Goal: Task Accomplishment & Management: Manage account settings

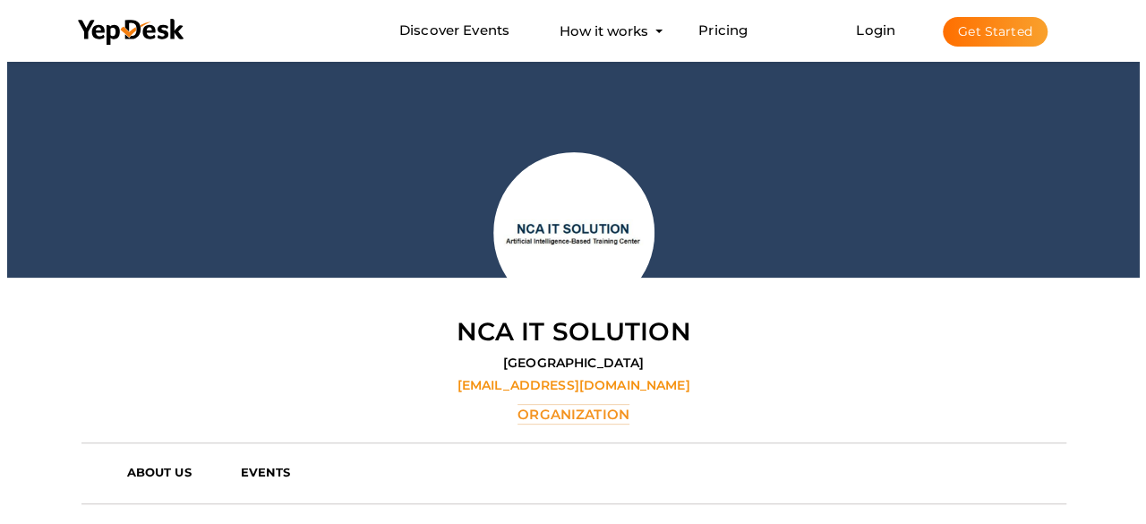
scroll to position [147, 0]
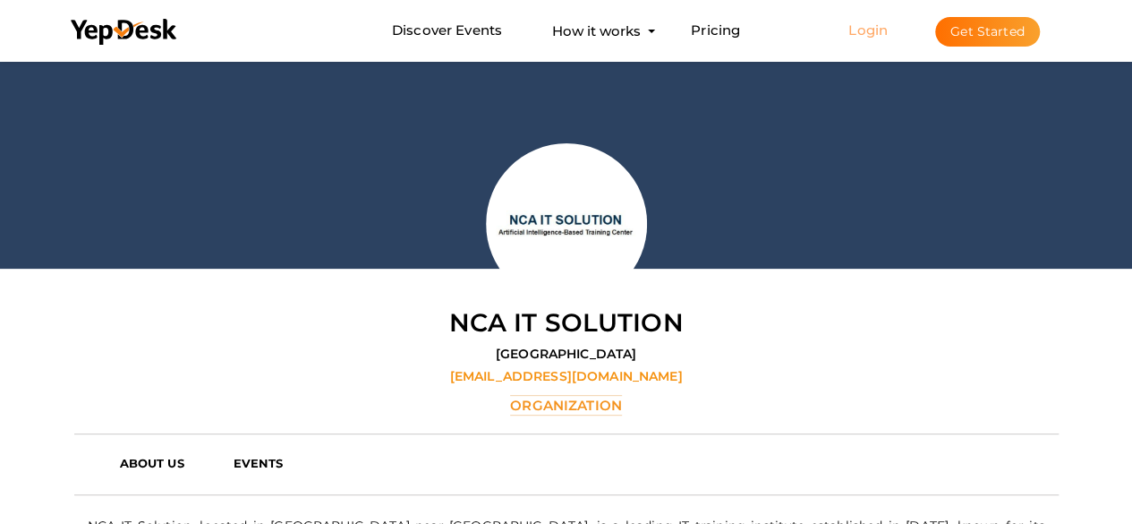
click at [871, 24] on link "Login" at bounding box center [868, 29] width 39 height 17
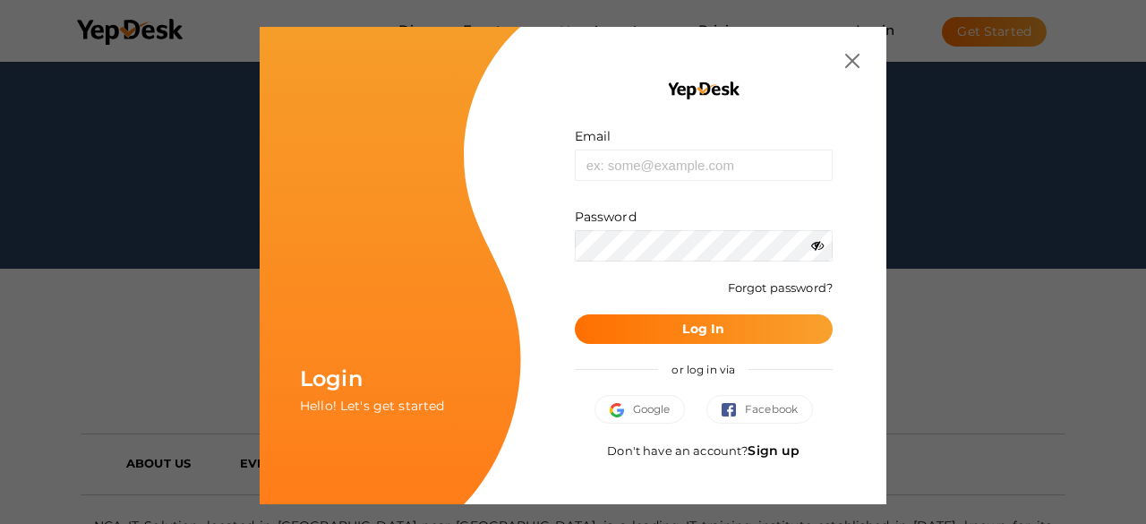
click at [759, 446] on link "Sign up" at bounding box center [773, 450] width 52 height 16
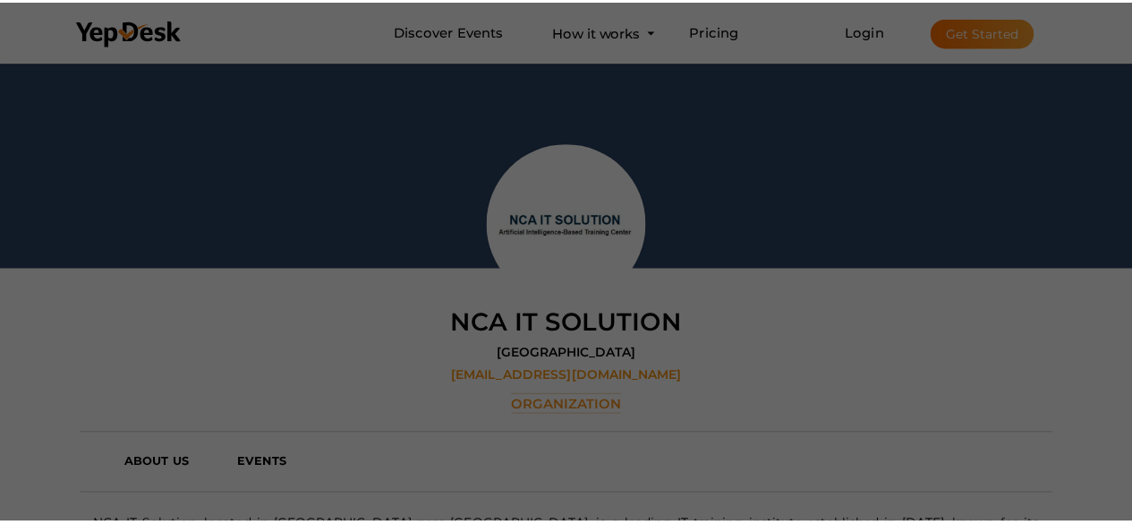
scroll to position [0, 0]
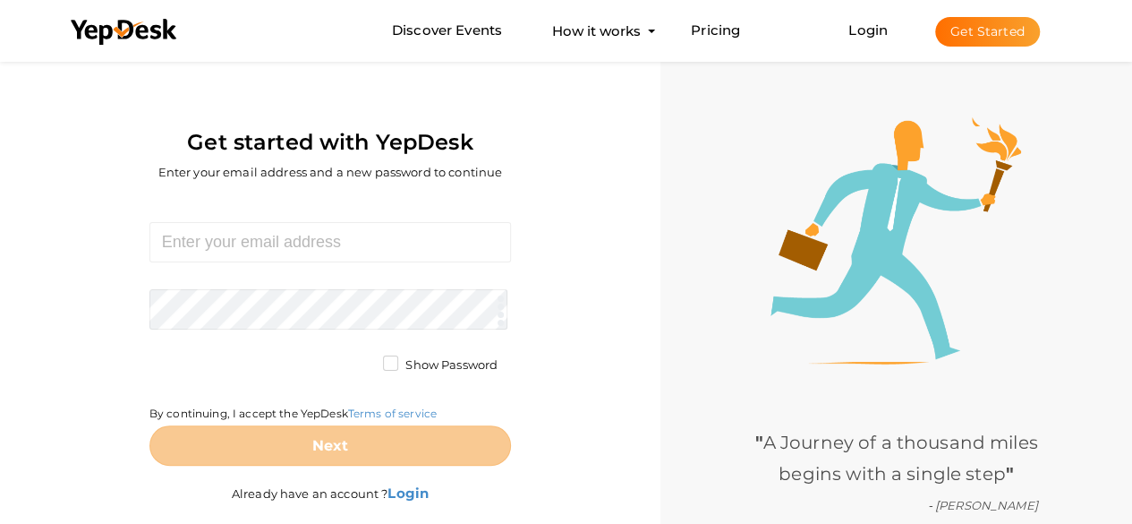
scroll to position [57, 0]
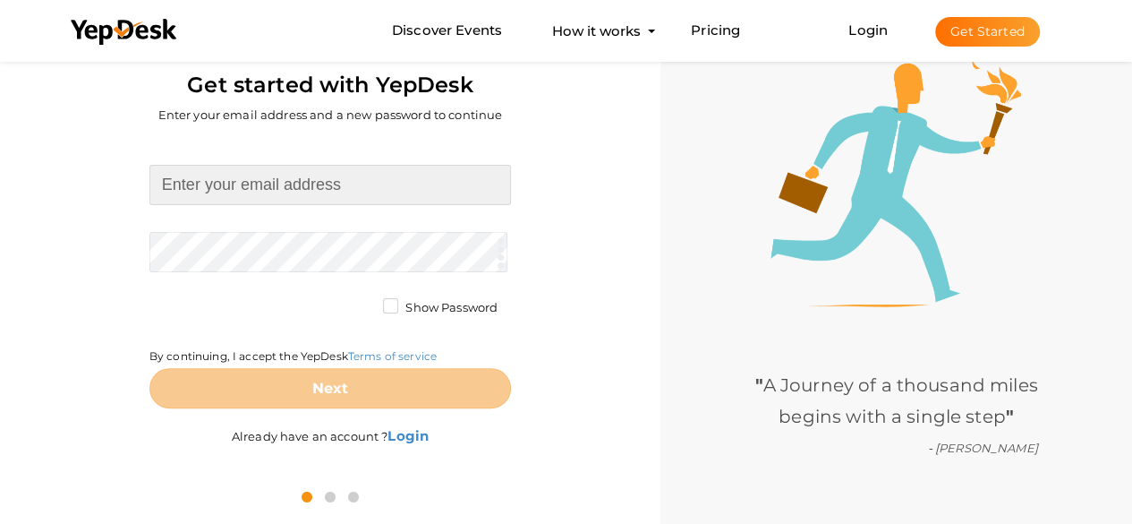
click at [310, 183] on input at bounding box center [330, 185] width 362 height 40
type input "[EMAIL_ADDRESS][DOMAIN_NAME]"
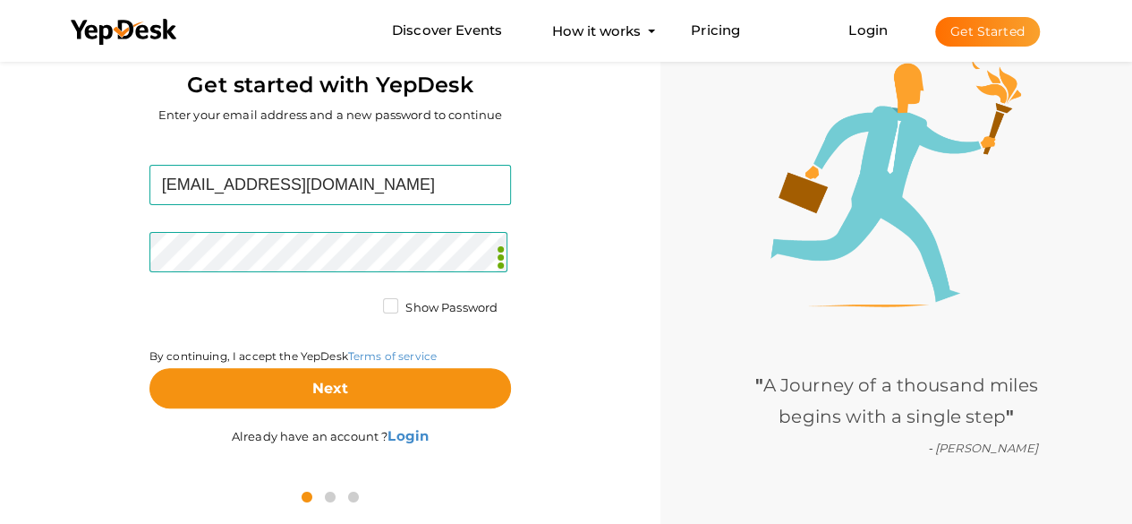
click at [388, 316] on label "Show Password" at bounding box center [440, 308] width 115 height 18
click at [365, 303] on input "Show Password" at bounding box center [365, 303] width 0 height 0
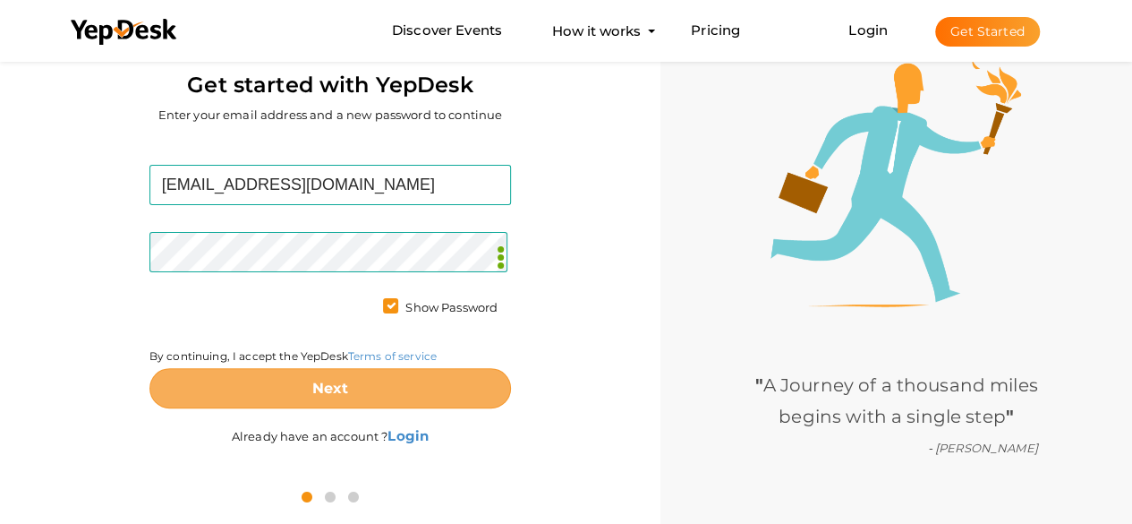
click at [328, 386] on b "Next" at bounding box center [330, 388] width 37 height 17
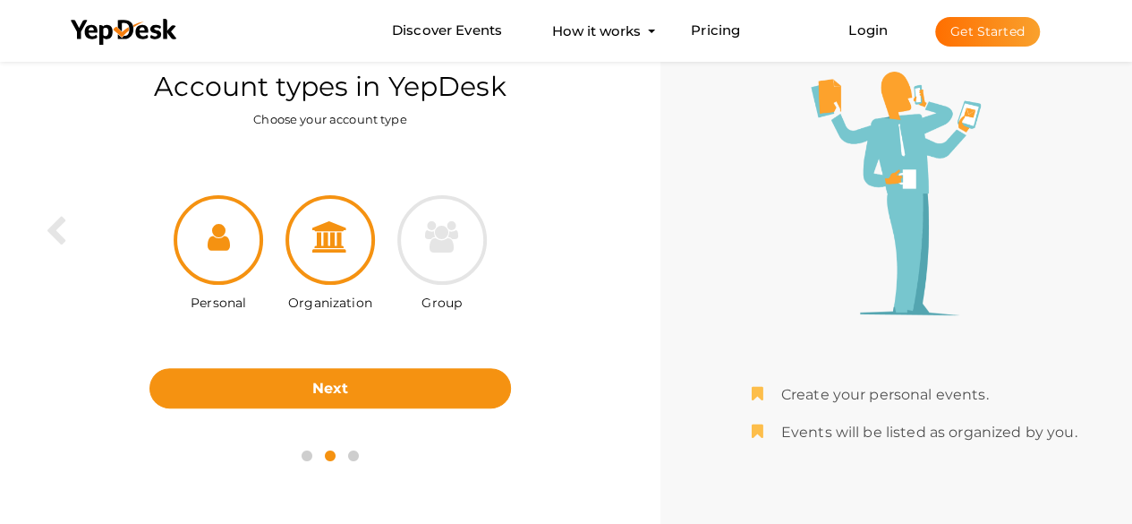
click at [330, 234] on icon at bounding box center [330, 236] width 36 height 31
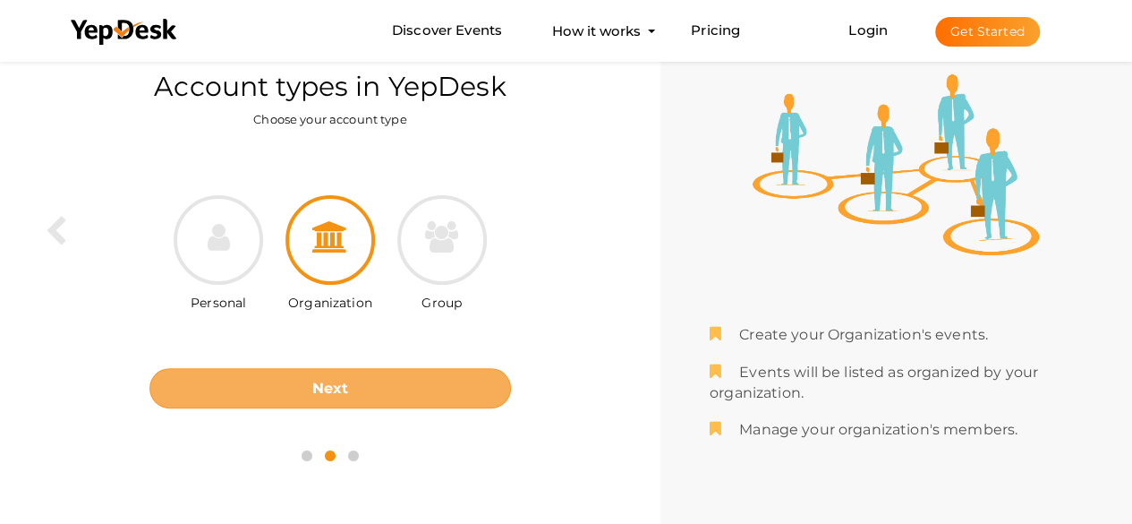
click at [344, 380] on b "Next" at bounding box center [330, 388] width 37 height 17
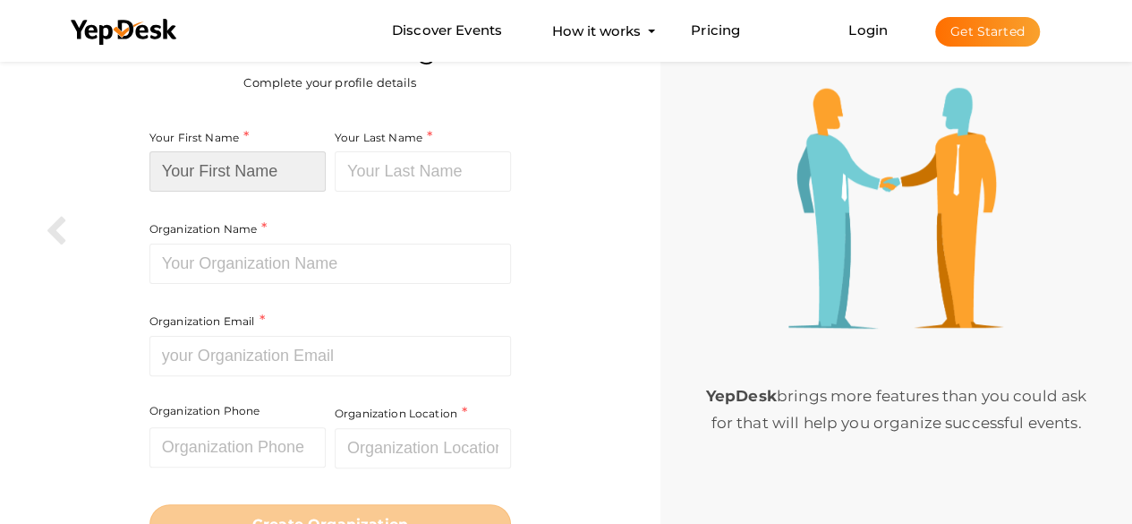
click at [227, 174] on input at bounding box center [237, 171] width 176 height 40
type input "Namo"
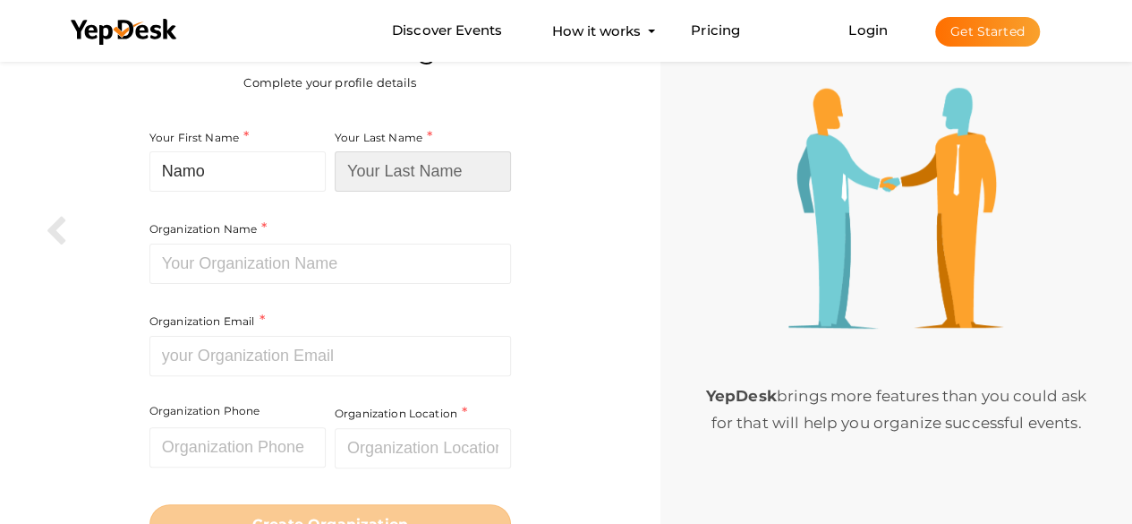
type input "Creations"
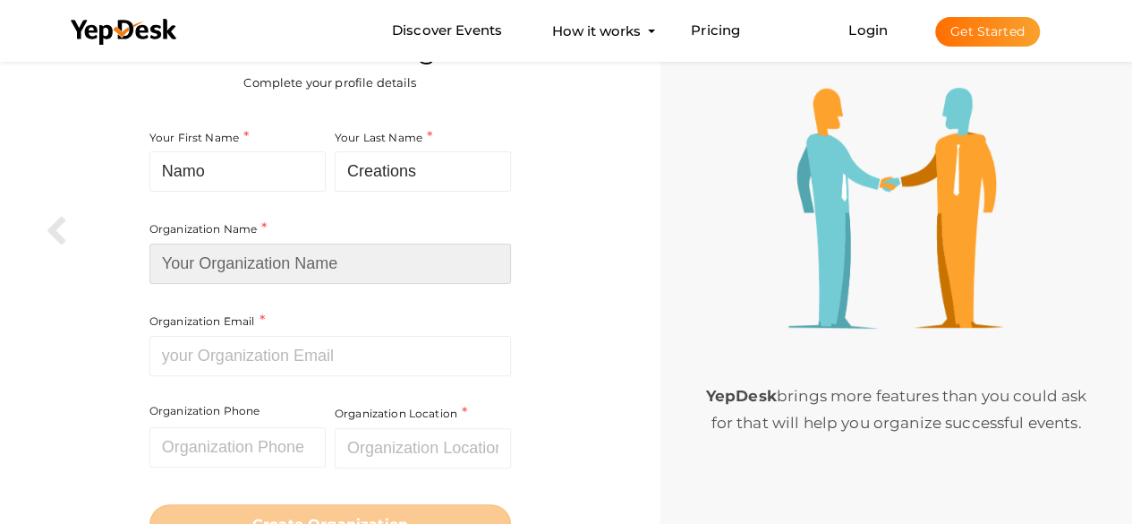
type input "namocreations"
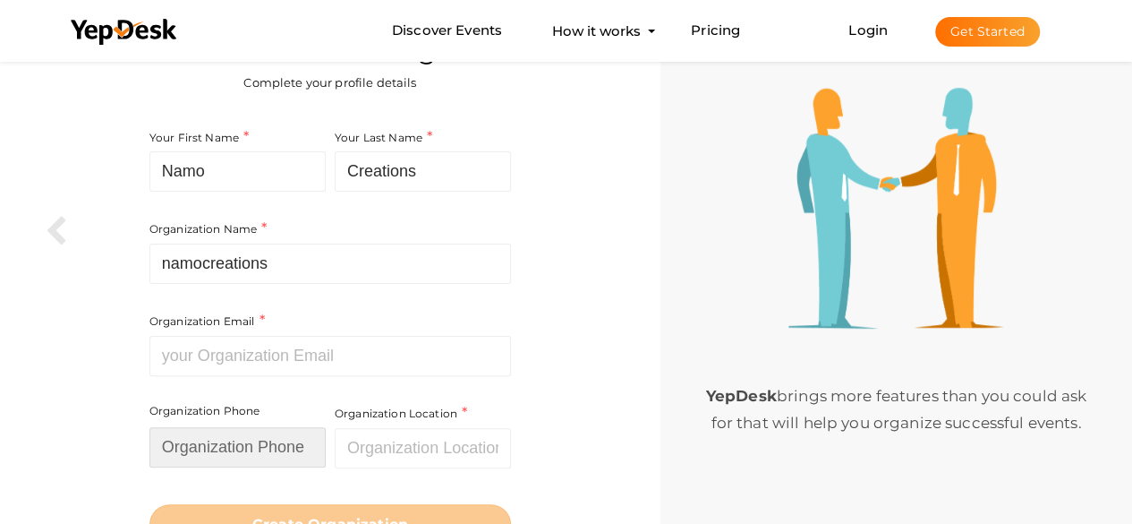
type input "08376900770"
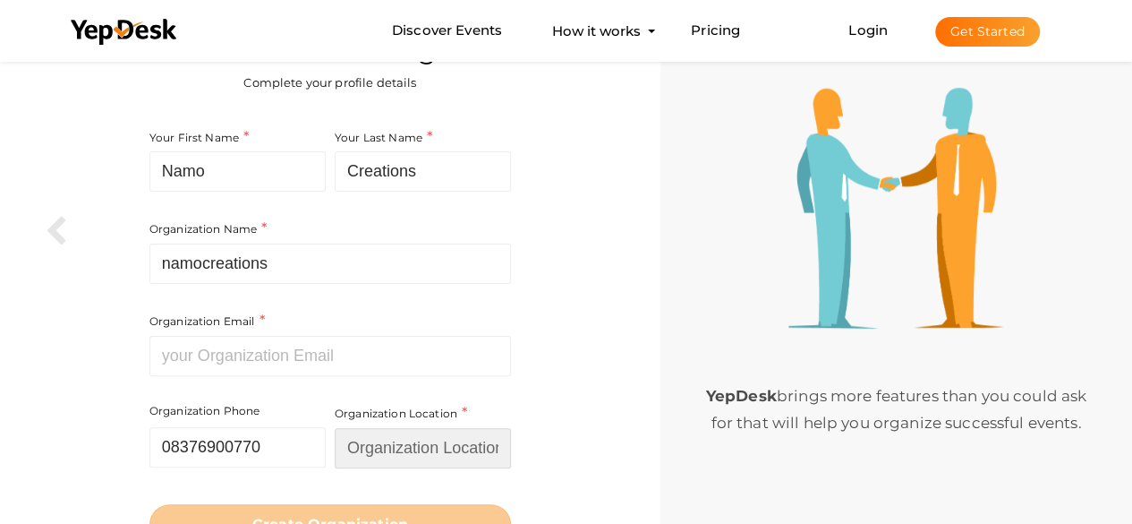
type input "[GEOGRAPHIC_DATA]"
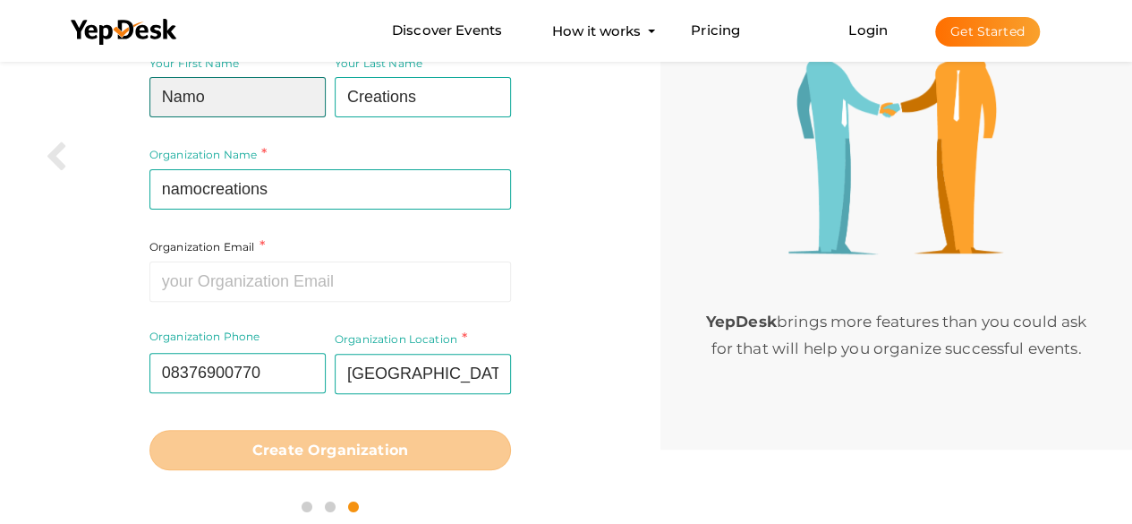
scroll to position [140, 0]
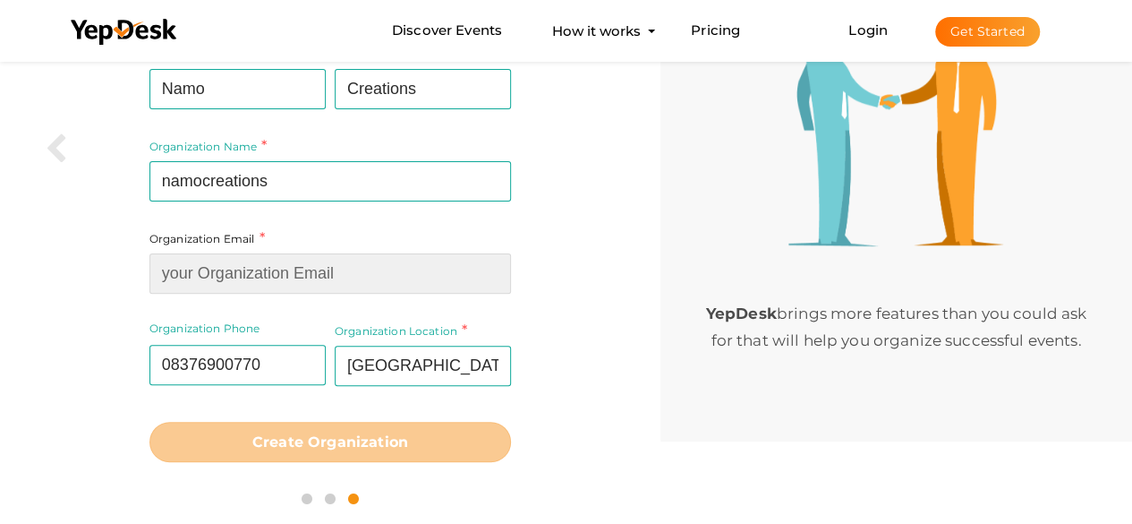
drag, startPoint x: 278, startPoint y: 272, endPoint x: 296, endPoint y: 269, distance: 18.1
click at [279, 272] on input at bounding box center [330, 273] width 362 height 40
click at [277, 271] on input at bounding box center [330, 273] width 362 height 40
paste input "[EMAIL_ADDRESS][DOMAIN_NAME]"
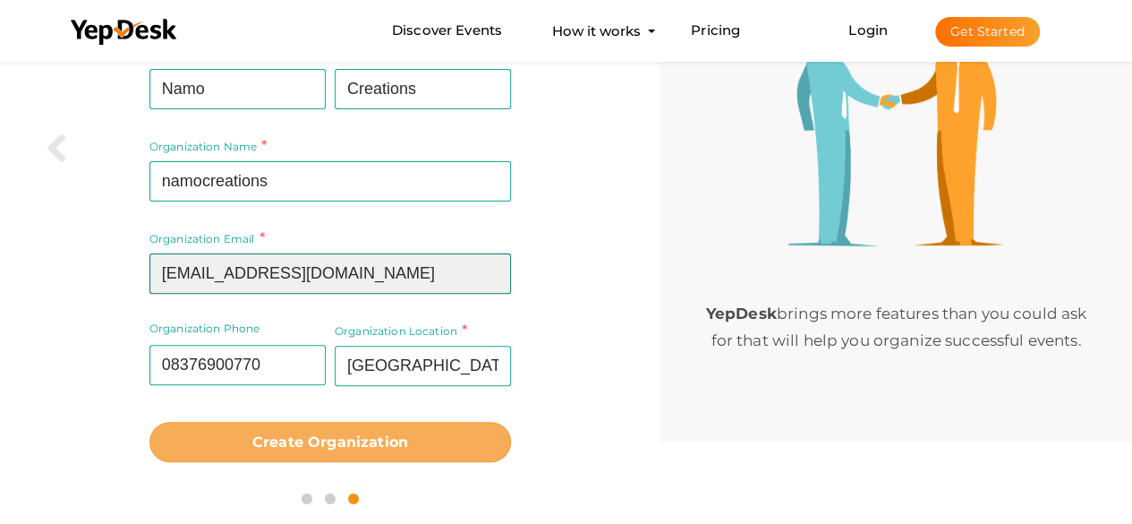
type input "[EMAIL_ADDRESS][DOMAIN_NAME]"
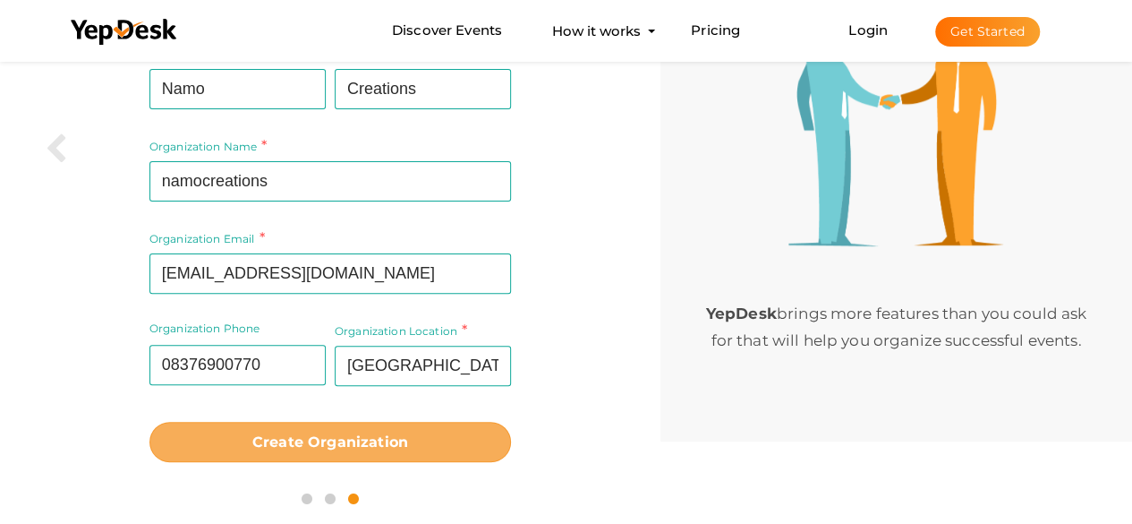
click at [358, 433] on b "Create Organization" at bounding box center [330, 441] width 156 height 17
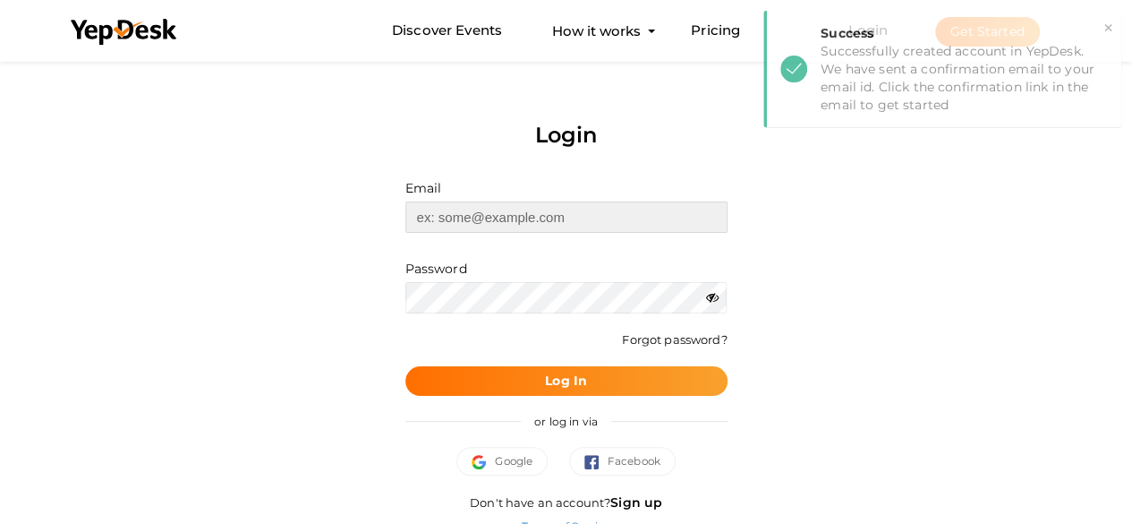
click at [506, 205] on input "text" at bounding box center [566, 216] width 322 height 31
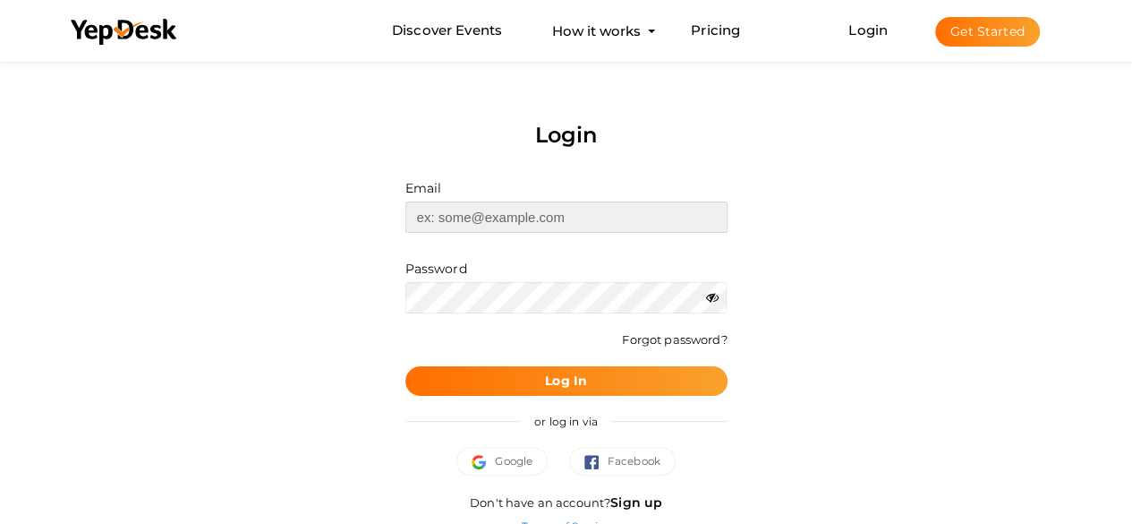
type input "[EMAIL_ADDRESS][DOMAIN_NAME]"
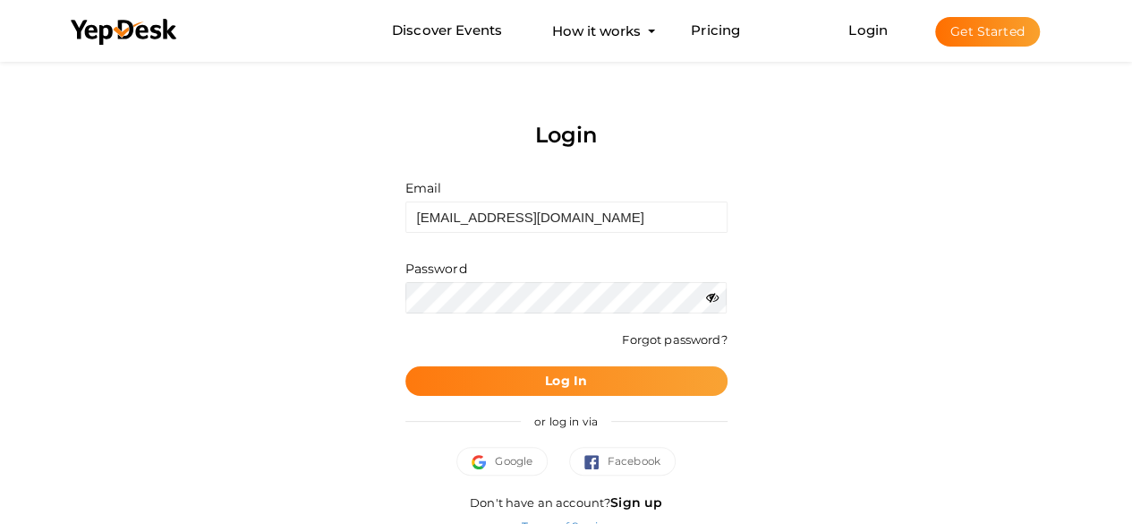
click at [497, 370] on button "Log In" at bounding box center [566, 381] width 322 height 30
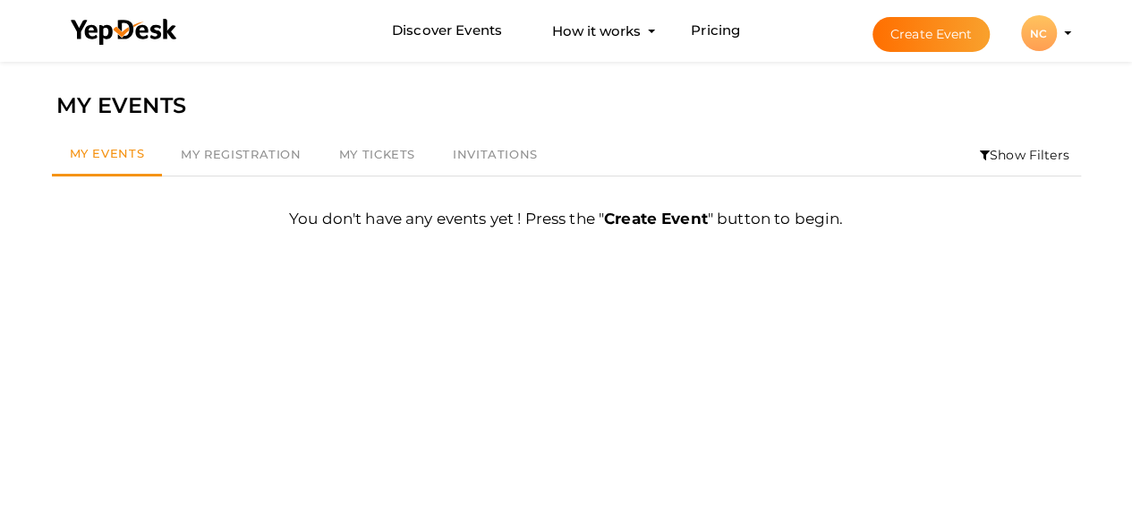
click at [1057, 35] on button "NC NC Namo Creations namocreationscandles@gmail.com Personal Profile My Events …" at bounding box center [1039, 33] width 47 height 38
click at [1058, 21] on button "NC NC Namo Creations namocreationscandles@gmail.com Personal Profile My Events …" at bounding box center [1039, 33] width 47 height 38
click at [1041, 30] on div "NC" at bounding box center [1039, 33] width 36 height 36
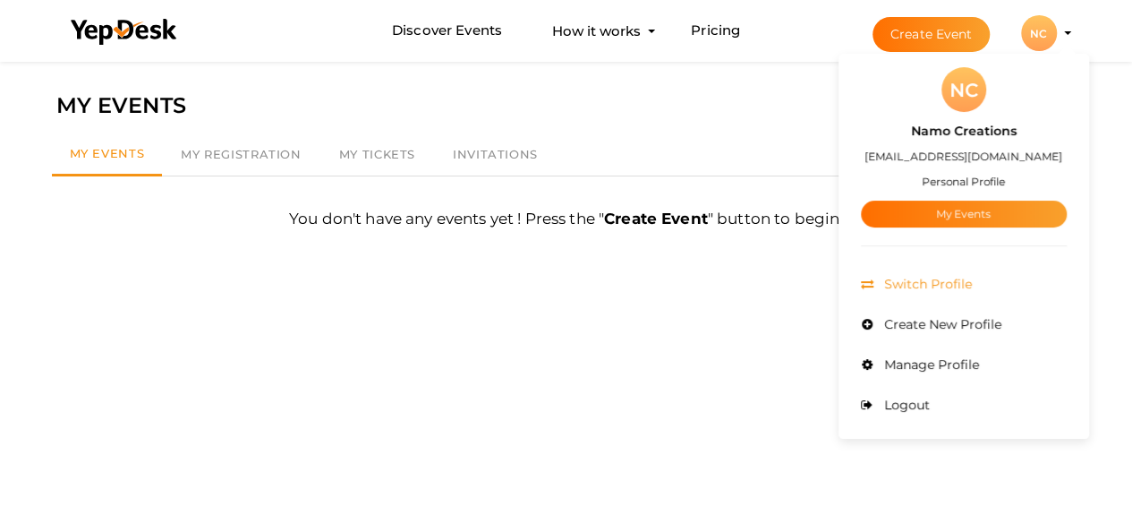
click at [917, 286] on span "Switch Profile" at bounding box center [926, 284] width 92 height 16
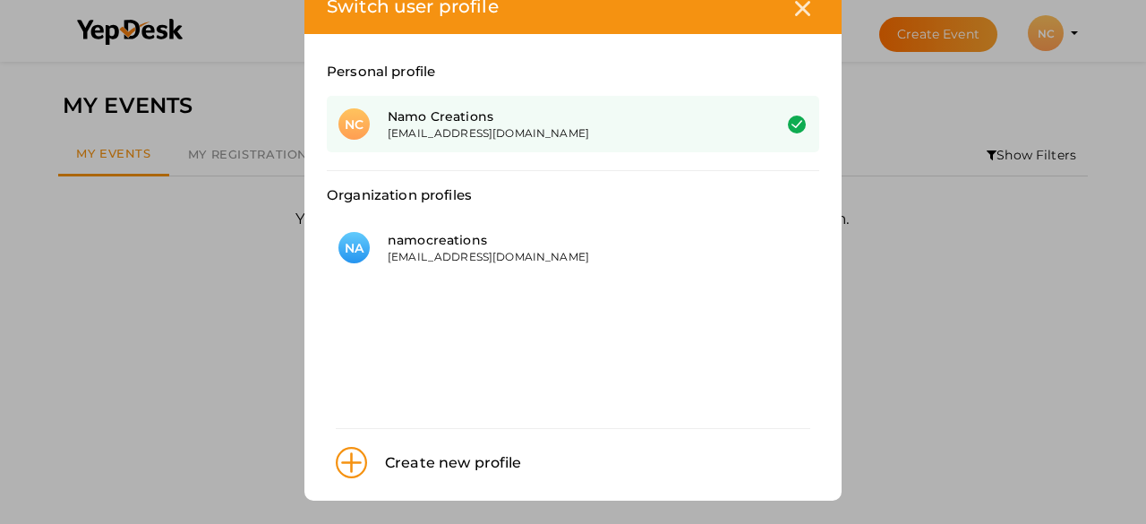
scroll to position [59, 0]
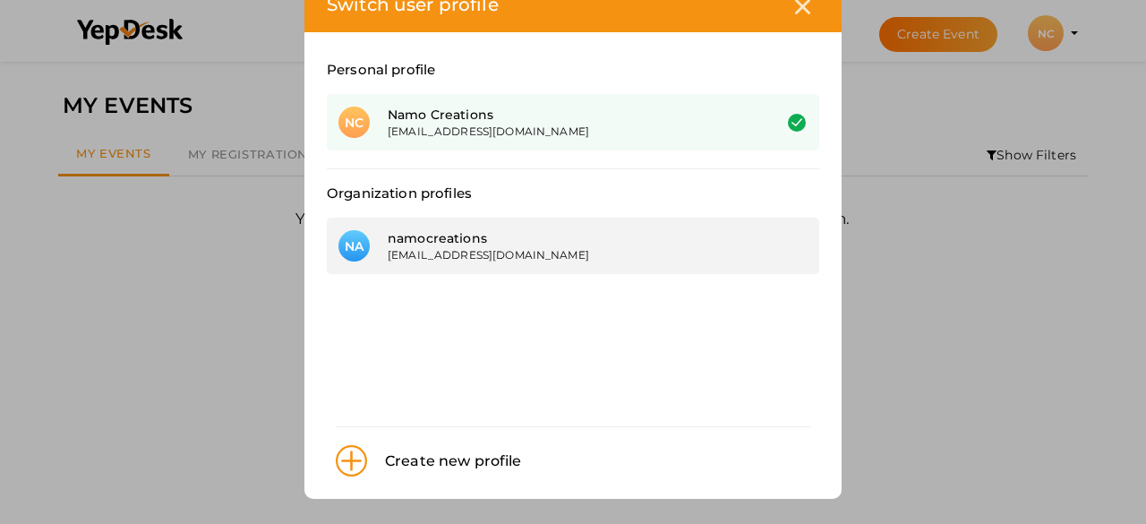
click at [516, 251] on div "[EMAIL_ADDRESS][DOMAIN_NAME]" at bounding box center [566, 254] width 357 height 15
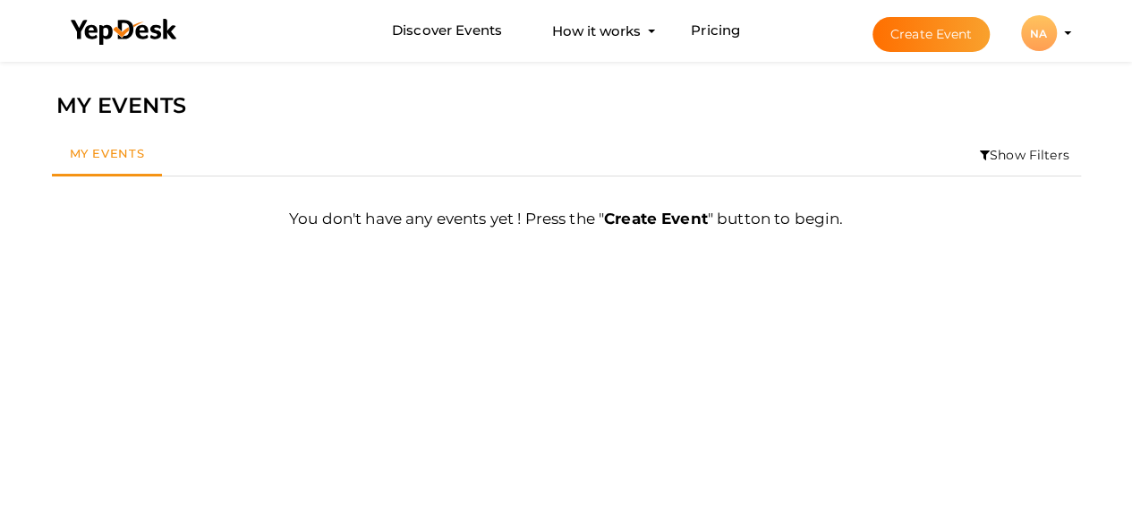
click at [1045, 37] on div "NA" at bounding box center [1039, 33] width 36 height 36
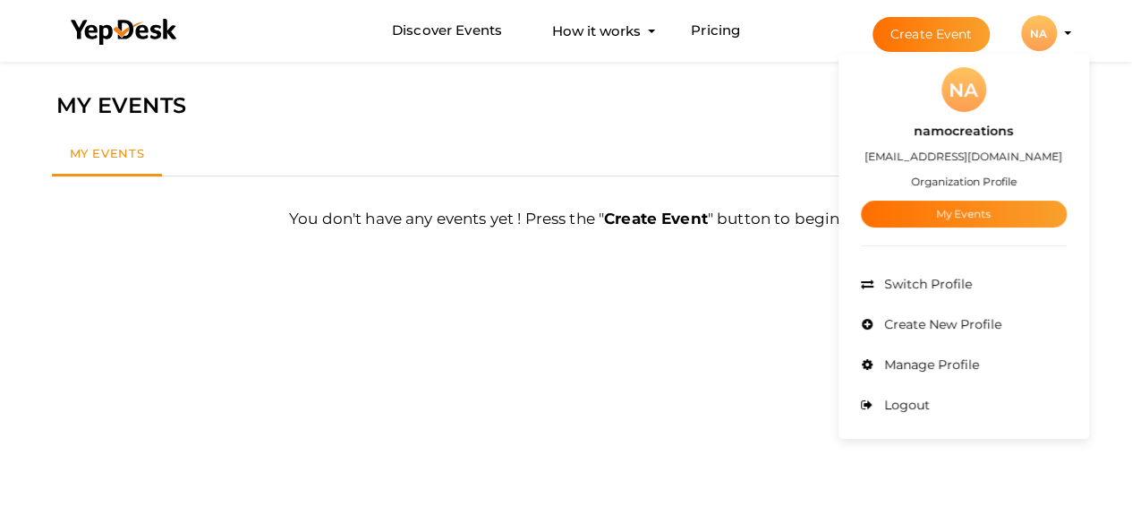
click at [957, 130] on label "namocreations" at bounding box center [963, 131] width 99 height 21
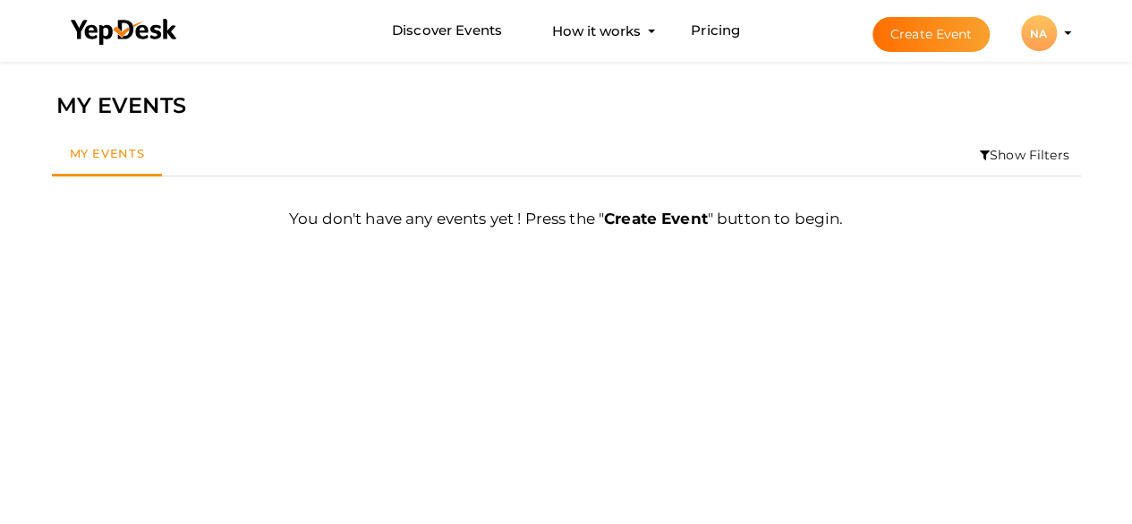
click at [1058, 35] on button "NA NA namocreations namocreationscandles@gmail.com Organization Profile My Even…" at bounding box center [1039, 33] width 47 height 38
click at [1057, 30] on profile-pic "NA" at bounding box center [1039, 33] width 36 height 13
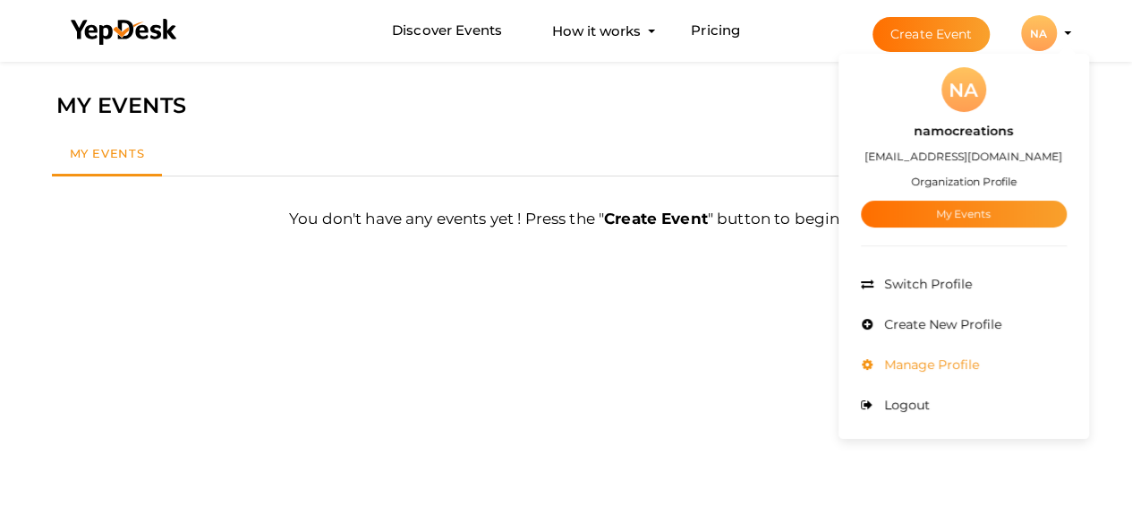
click at [921, 354] on li "Manage Profile" at bounding box center [964, 365] width 206 height 40
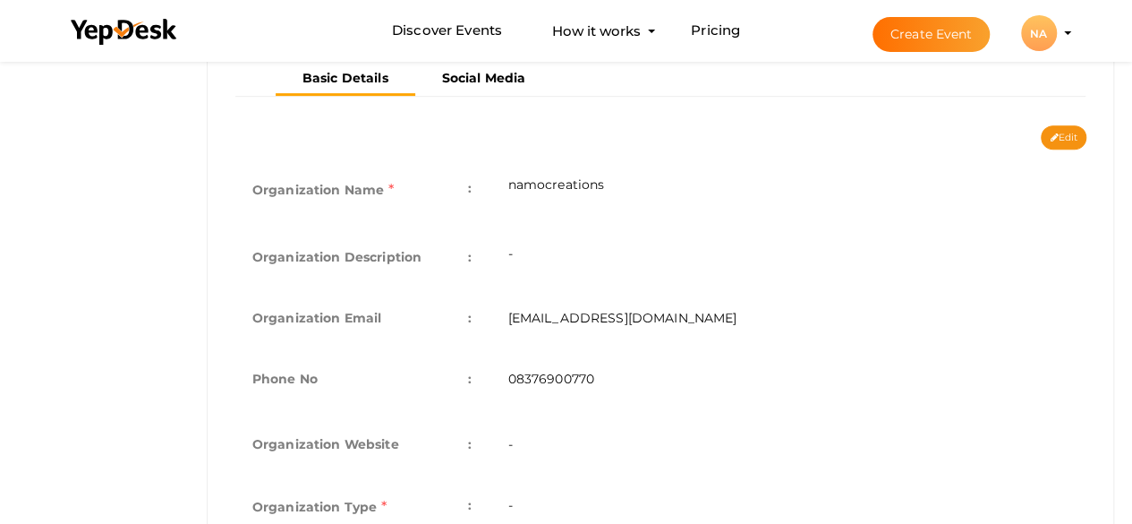
scroll to position [358, 0]
click at [530, 253] on td "-" at bounding box center [788, 255] width 597 height 61
click at [528, 250] on td "-" at bounding box center [788, 255] width 597 height 61
click at [1071, 125] on button "Edit" at bounding box center [1064, 136] width 46 height 24
type input "namocreations"
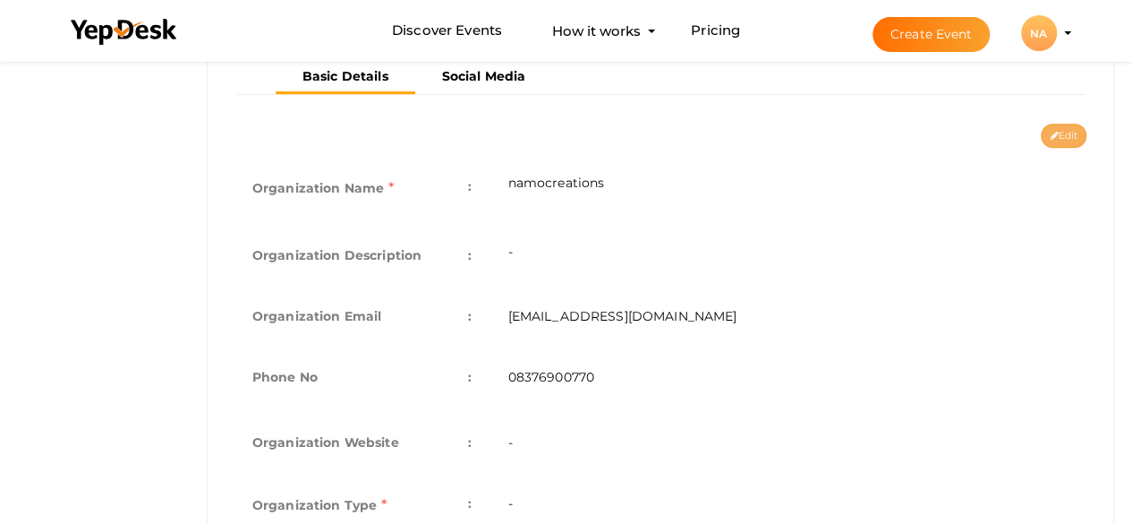
type input "[EMAIL_ADDRESS][DOMAIN_NAME]"
type input "08376900770"
select select "9"
type input "[GEOGRAPHIC_DATA]"
type input "namocreations"
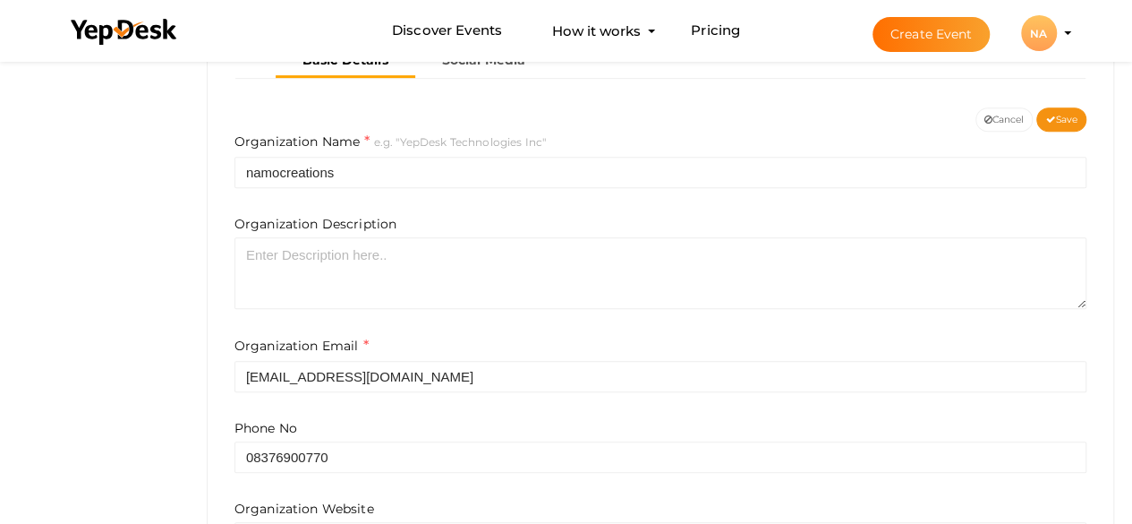
scroll to position [388, 0]
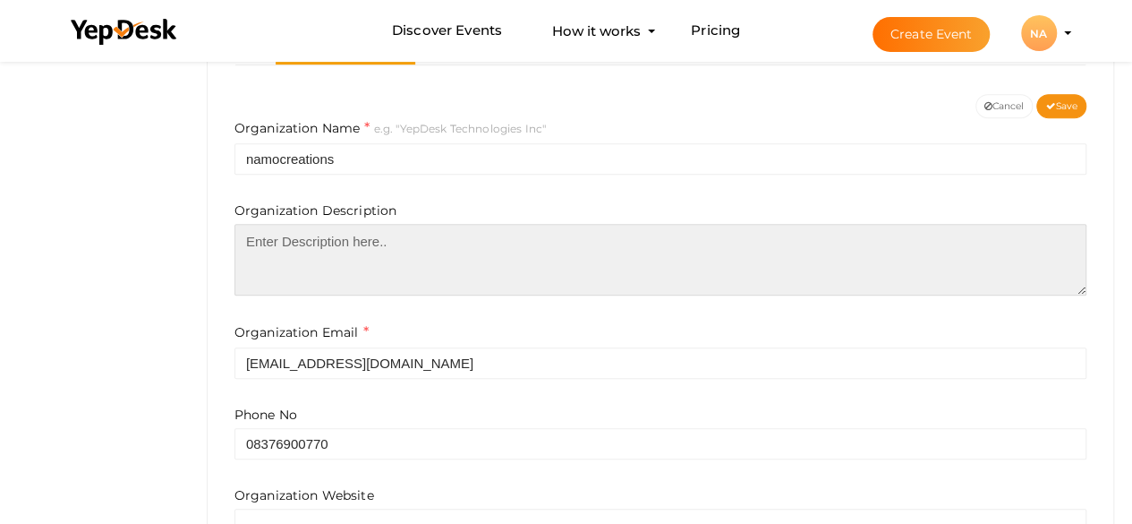
click at [405, 237] on textarea at bounding box center [661, 260] width 852 height 72
click at [313, 249] on textarea at bounding box center [661, 260] width 852 height 72
paste textarea "Namo Creations is a trusted Indian supplier offering an extensive array of cand…"
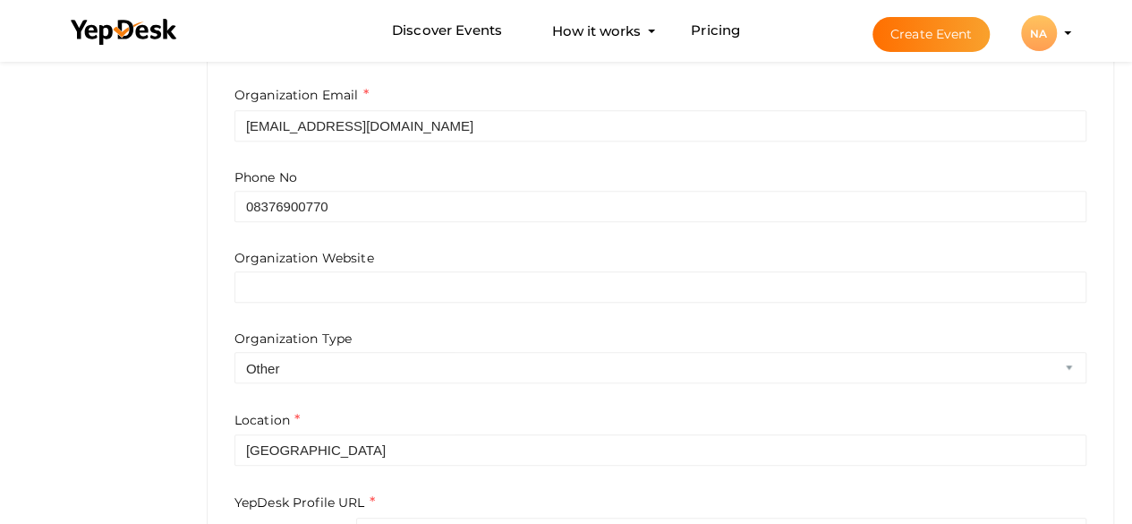
scroll to position [627, 0]
type textarea "Namo Creations is a trusted Indian supplier offering an extensive array of cand…"
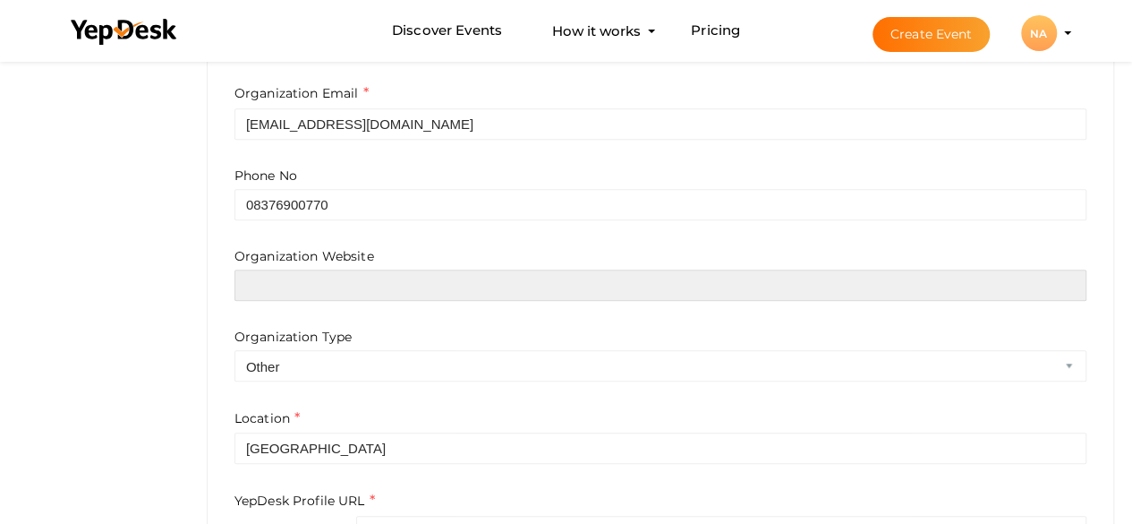
click at [422, 289] on input "text" at bounding box center [661, 284] width 852 height 31
click at [294, 291] on input "text" at bounding box center [661, 284] width 852 height 31
paste input "[URL][DOMAIN_NAME]"
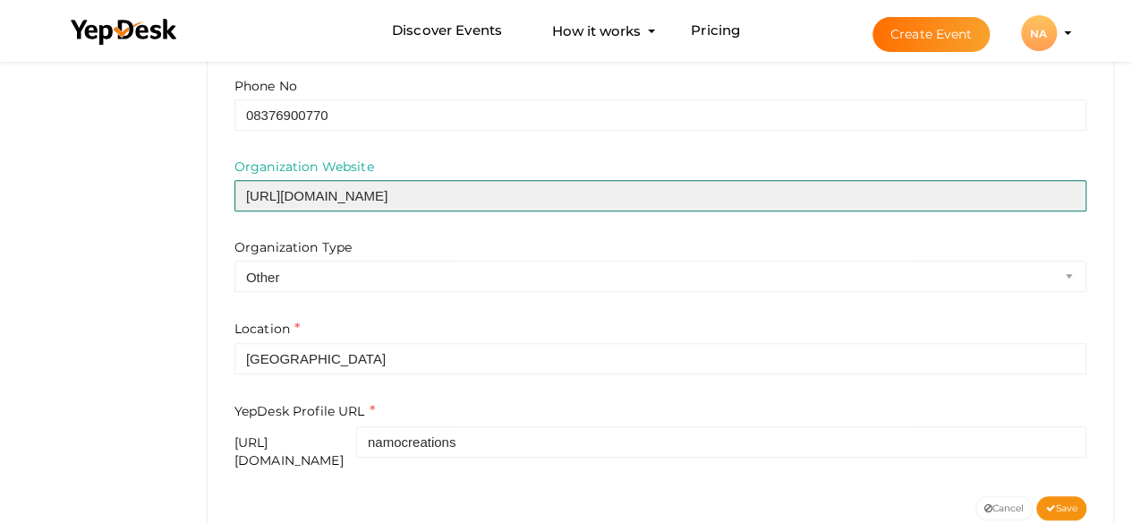
scroll to position [746, 0]
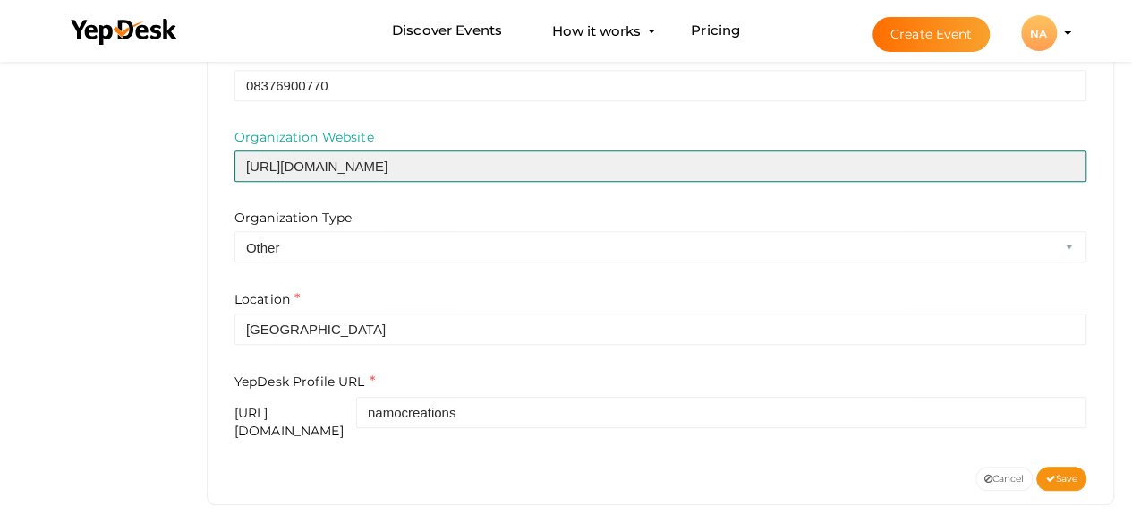
type input "[URL][DOMAIN_NAME]"
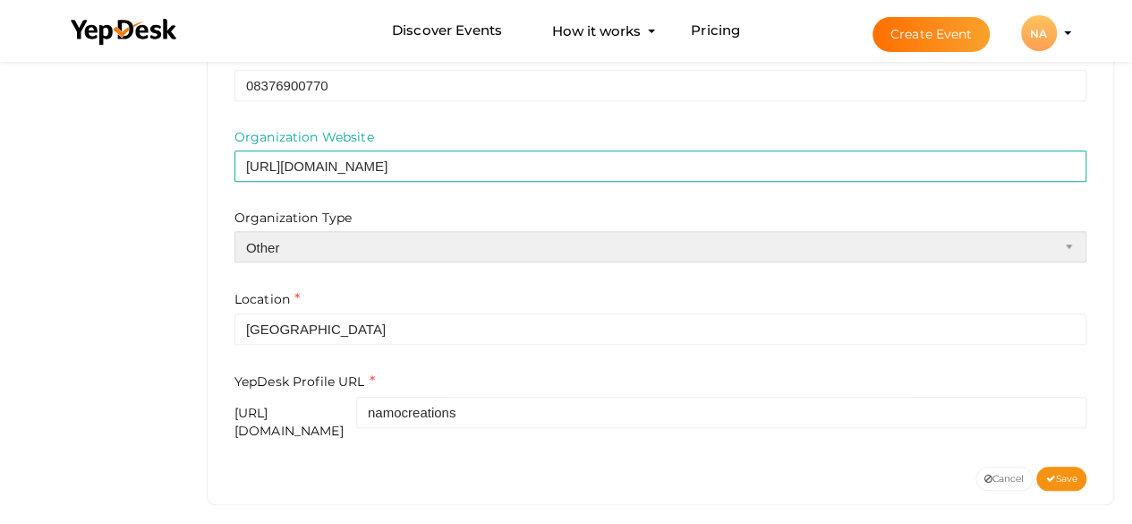
click at [292, 239] on select "Airline Corporation Educational Organization Government Organization Local Busi…" at bounding box center [661, 246] width 852 height 31
click at [235, 231] on select "Airline Corporation Educational Organization Government Organization Local Busi…" at bounding box center [661, 246] width 852 height 31
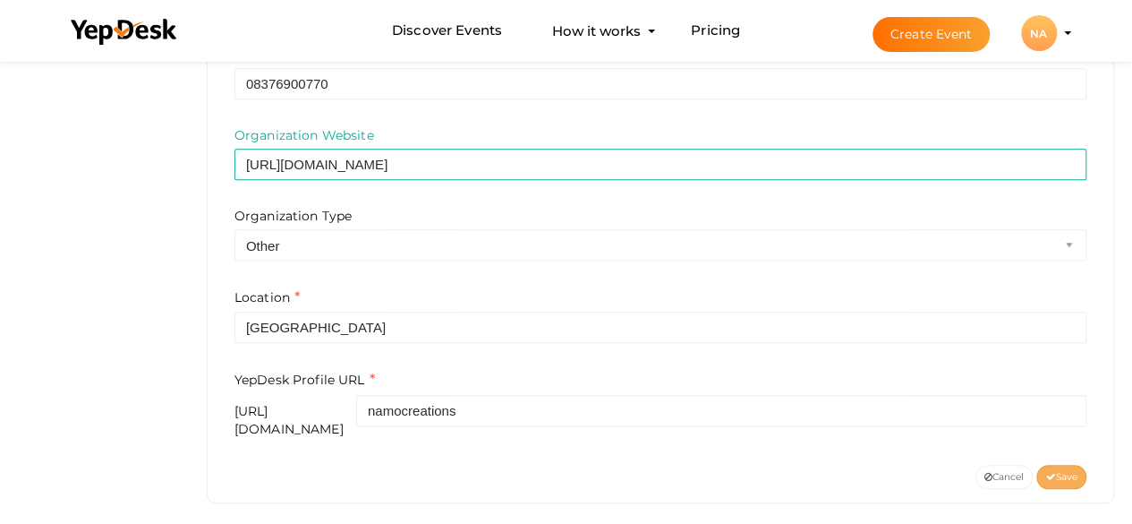
click at [1052, 473] on icon at bounding box center [1050, 478] width 10 height 10
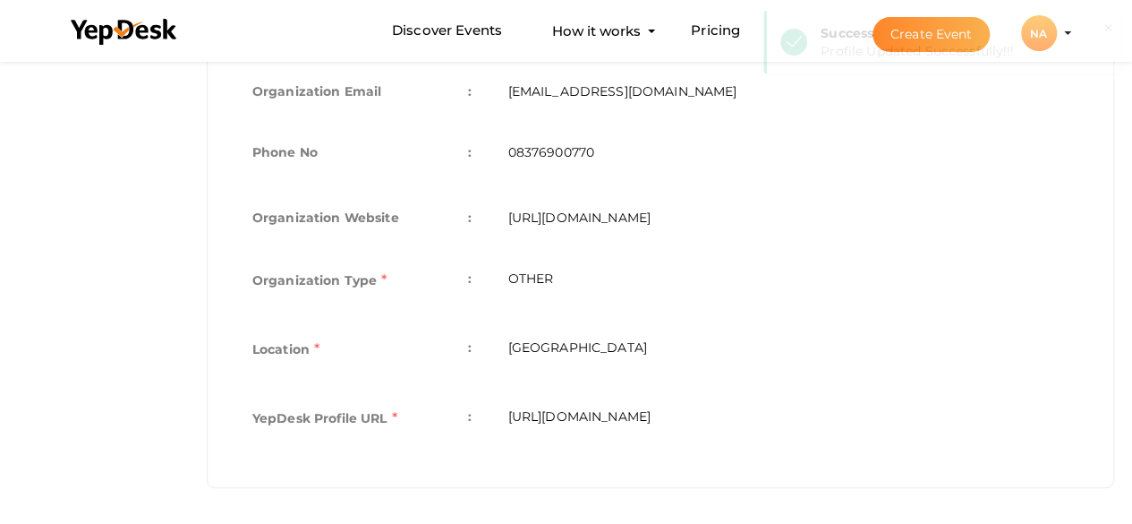
scroll to position [630, 0]
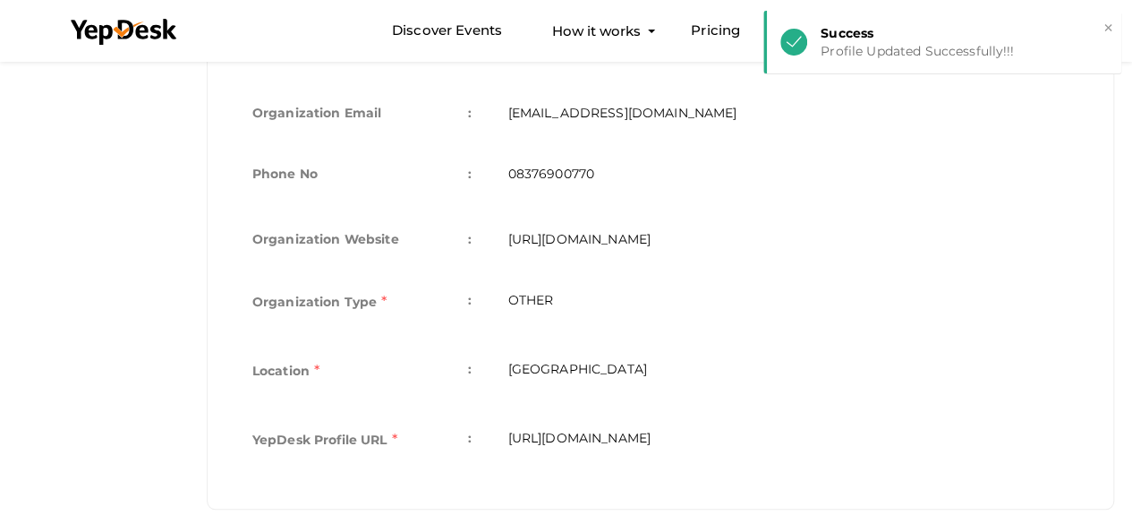
click at [852, 418] on td "[URL][DOMAIN_NAME]" at bounding box center [788, 441] width 597 height 69
drag, startPoint x: 819, startPoint y: 416, endPoint x: 437, endPoint y: 414, distance: 382.2
click at [447, 419] on tr "YepDesk Profile URL : [URL][DOMAIN_NAME]" at bounding box center [661, 441] width 852 height 69
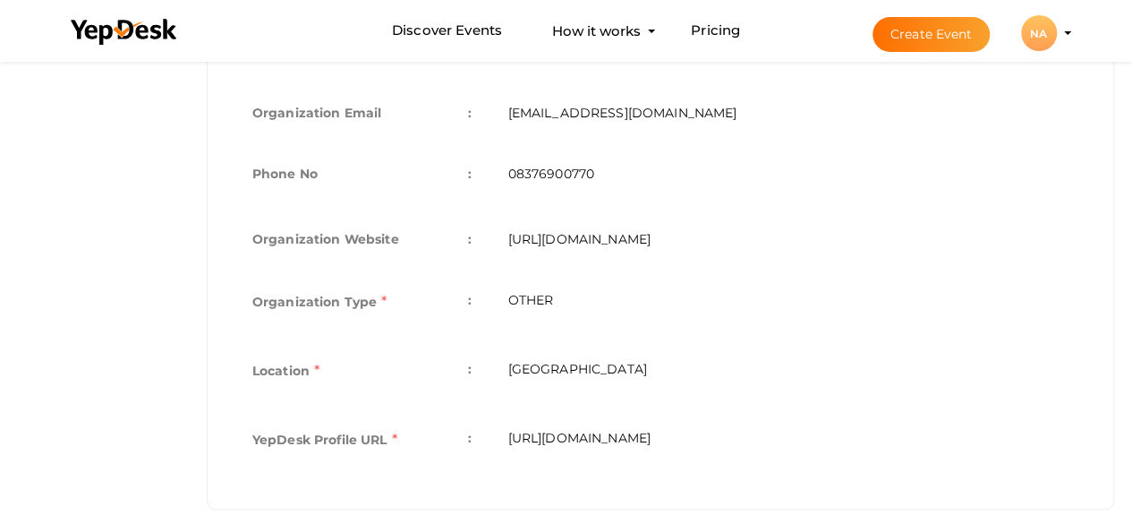
drag, startPoint x: 500, startPoint y: 422, endPoint x: 514, endPoint y: 423, distance: 13.5
click at [499, 423] on td "[URL][DOMAIN_NAME]" at bounding box center [788, 441] width 597 height 69
click at [822, 456] on div "Organization Name : namocreations Organization Description : Namo Creations is …" at bounding box center [660, 185] width 879 height 619
copy td "[URL][DOMAIN_NAME]"
drag, startPoint x: 827, startPoint y: 409, endPoint x: 501, endPoint y: 438, distance: 327.1
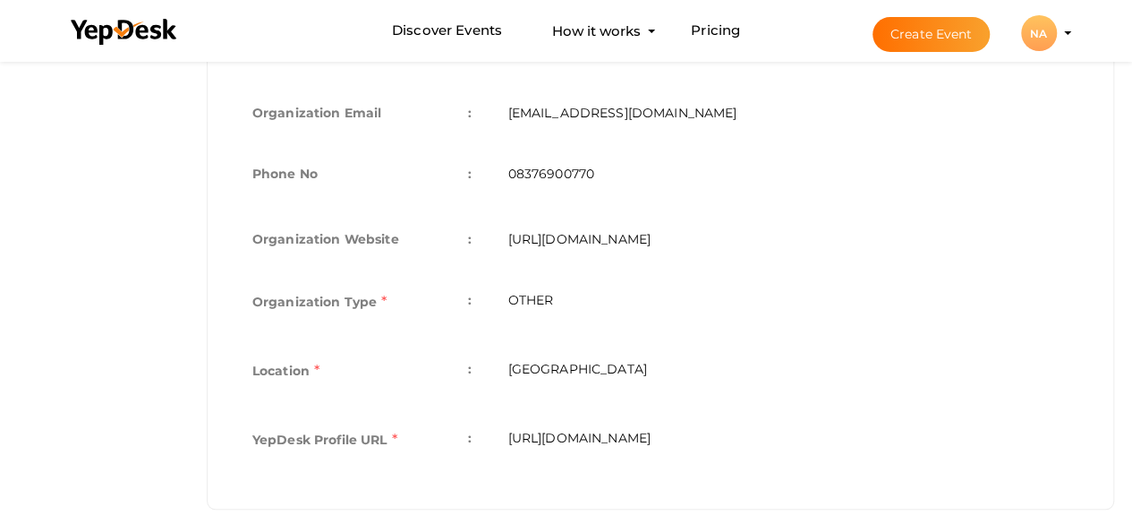
click at [501, 438] on td "[URL][DOMAIN_NAME]" at bounding box center [788, 441] width 597 height 69
click at [1037, 35] on div "NA" at bounding box center [1039, 33] width 36 height 36
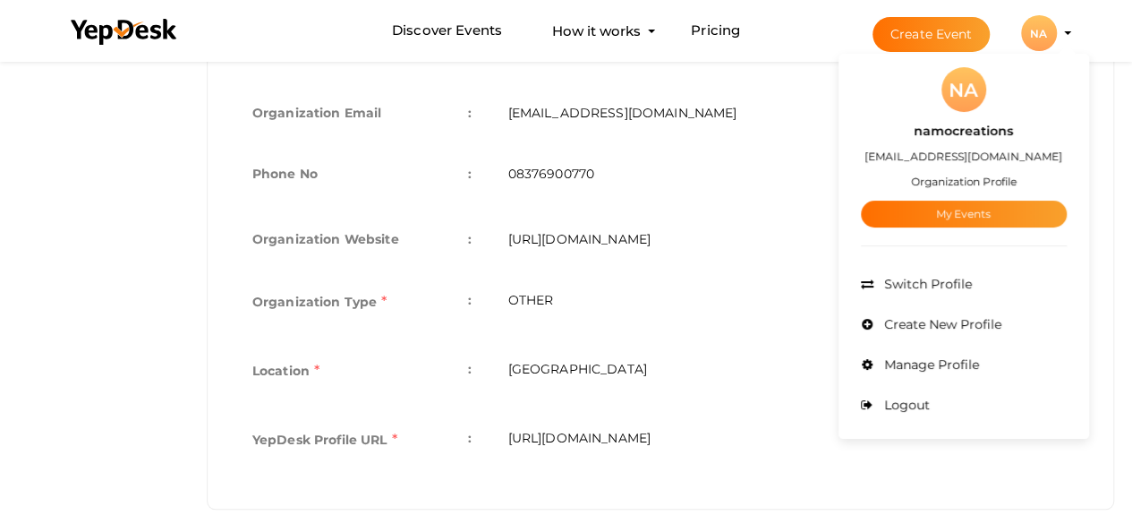
click at [960, 130] on label "namocreations" at bounding box center [963, 131] width 99 height 21
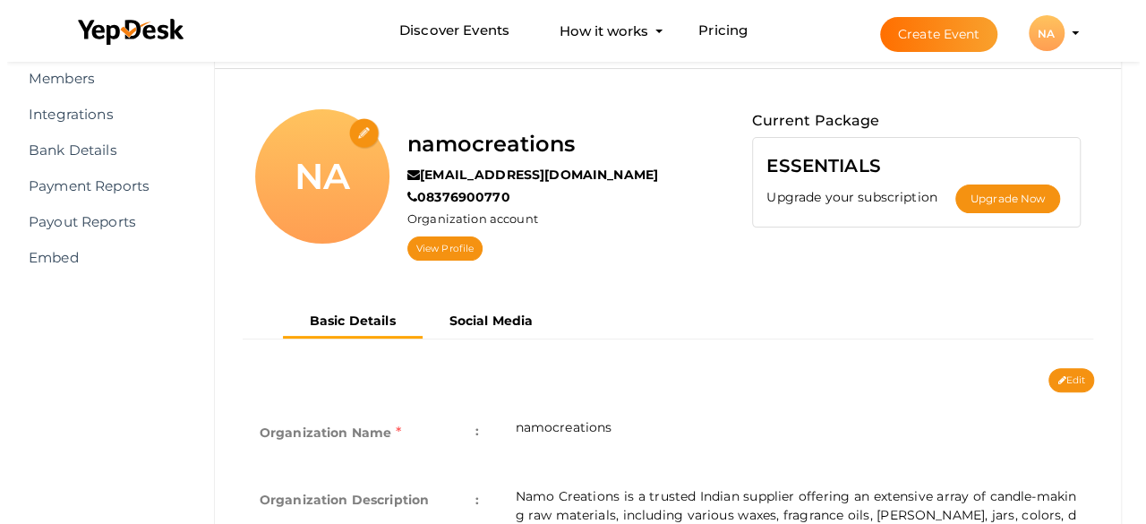
scroll to position [119, 0]
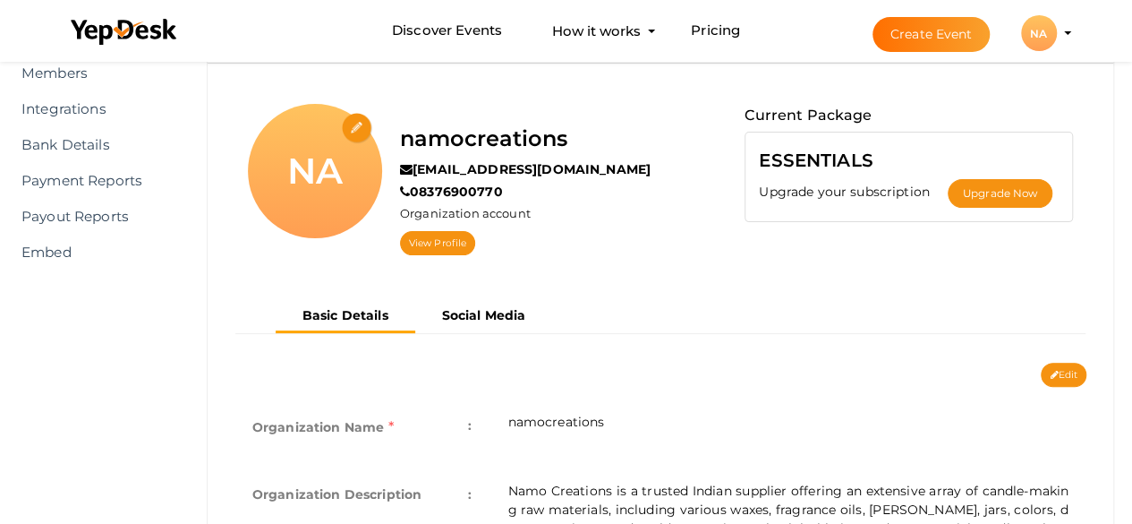
click at [358, 122] on input "file" at bounding box center [357, 128] width 31 height 31
type input "C:\fakepath\Namo Creation logo.jpg"
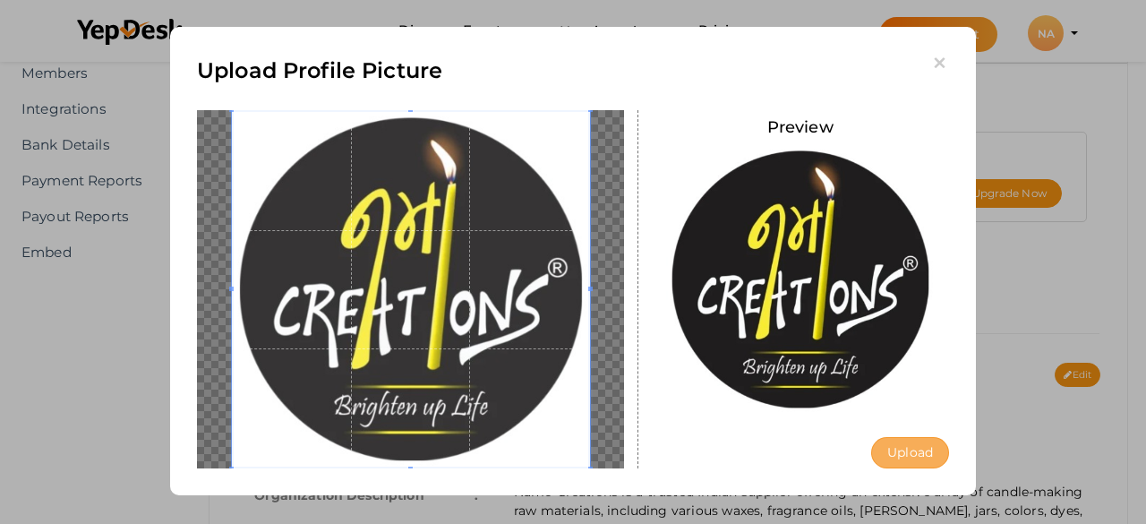
click at [884, 447] on button "Upload" at bounding box center [910, 452] width 78 height 31
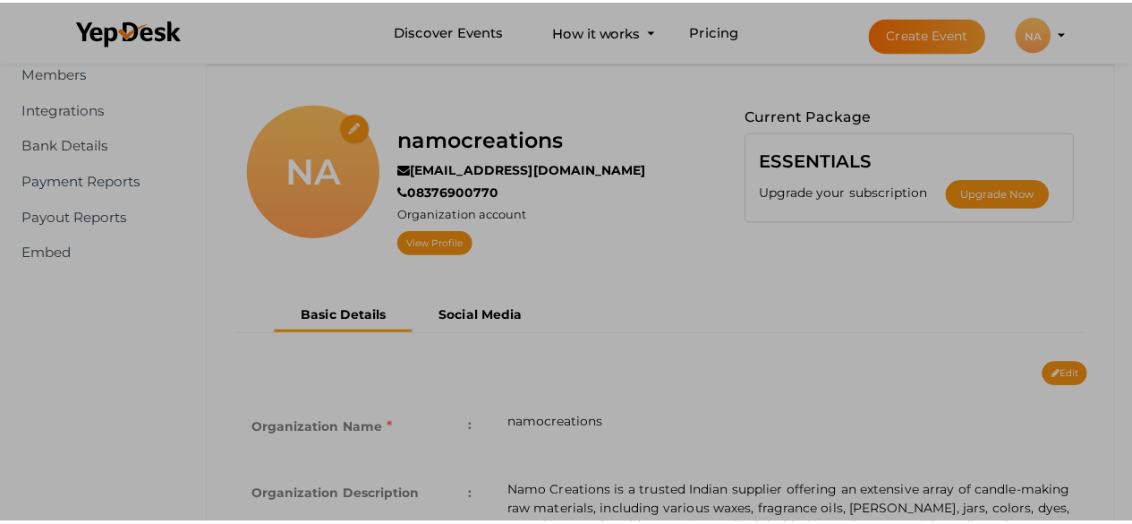
scroll to position [0, 0]
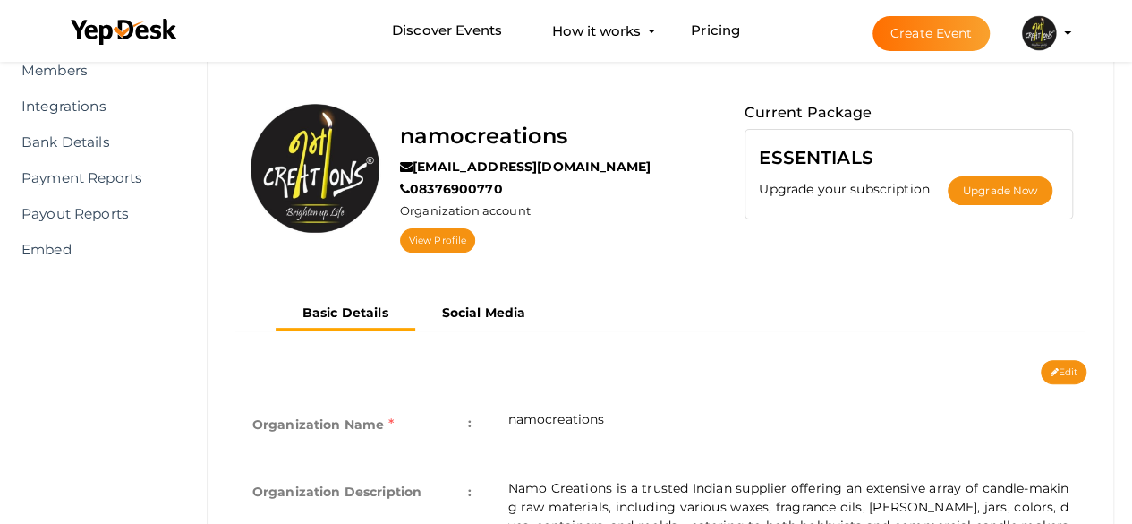
scroll to position [93, 0]
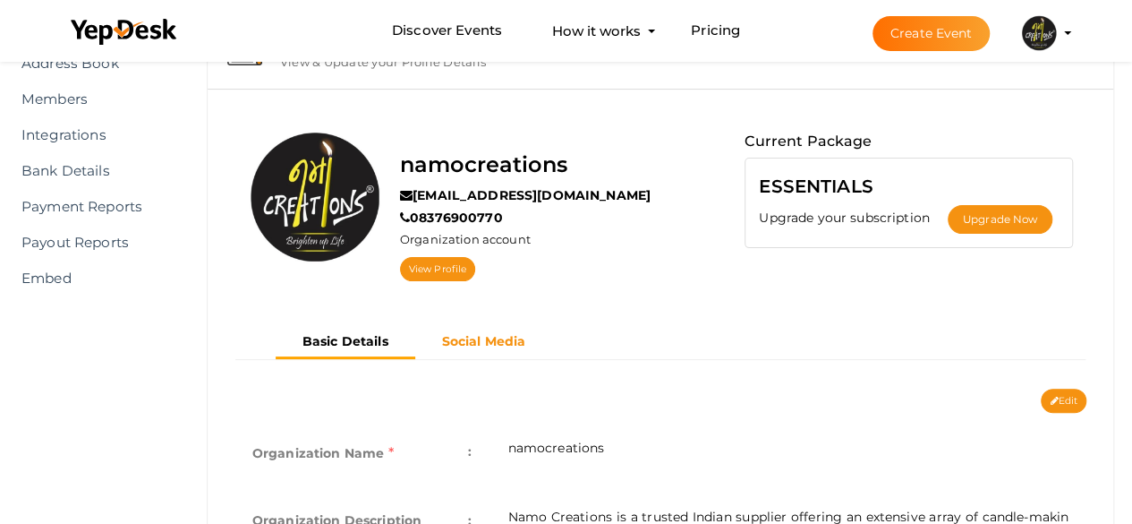
click at [474, 344] on b "Social Media" at bounding box center [484, 341] width 84 height 16
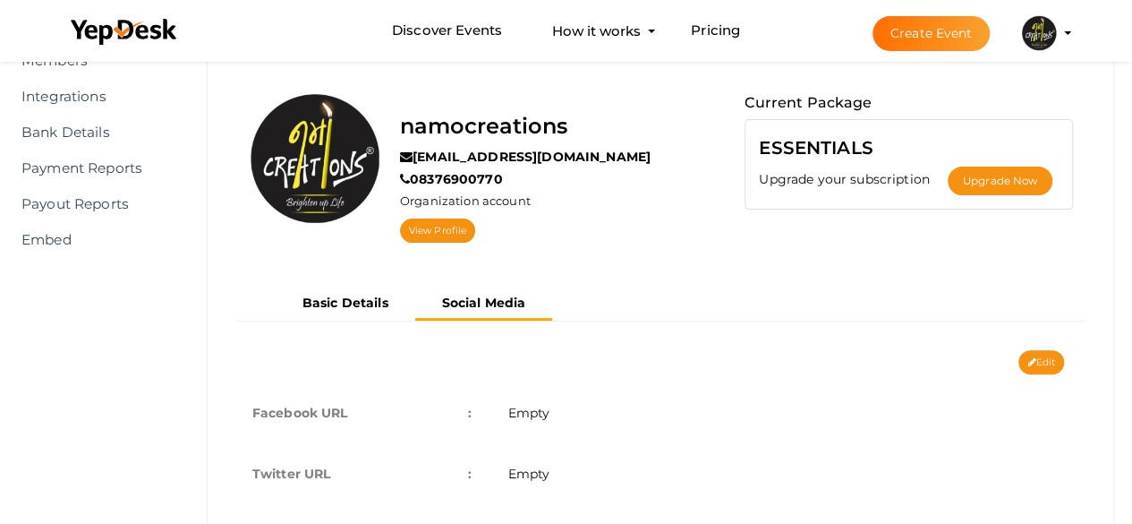
scroll to position [209, 0]
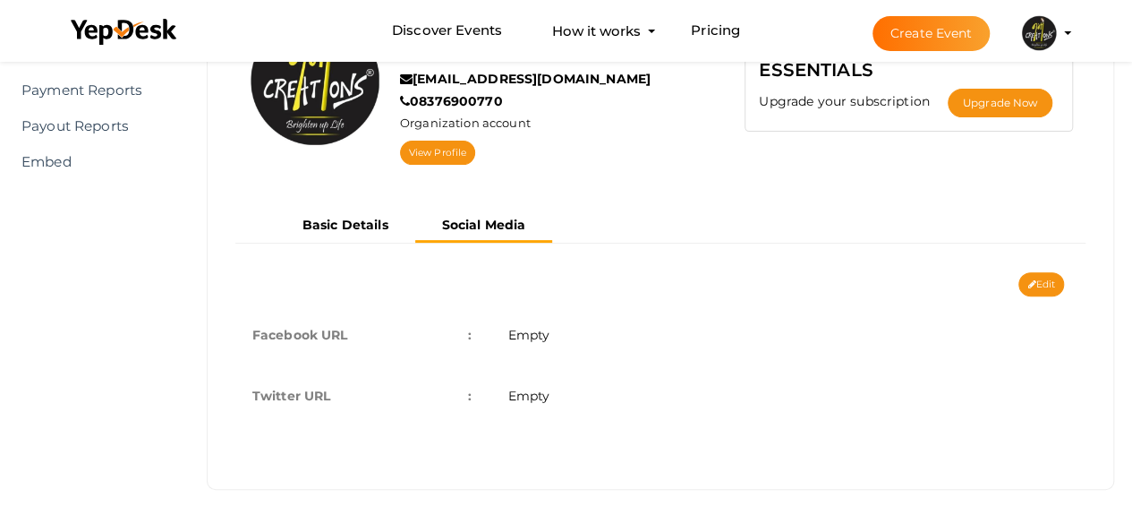
click at [551, 322] on td "Empty" at bounding box center [788, 334] width 597 height 61
click at [550, 333] on span "Empty" at bounding box center [529, 335] width 42 height 16
click at [1045, 277] on button "Edit" at bounding box center [1042, 284] width 46 height 24
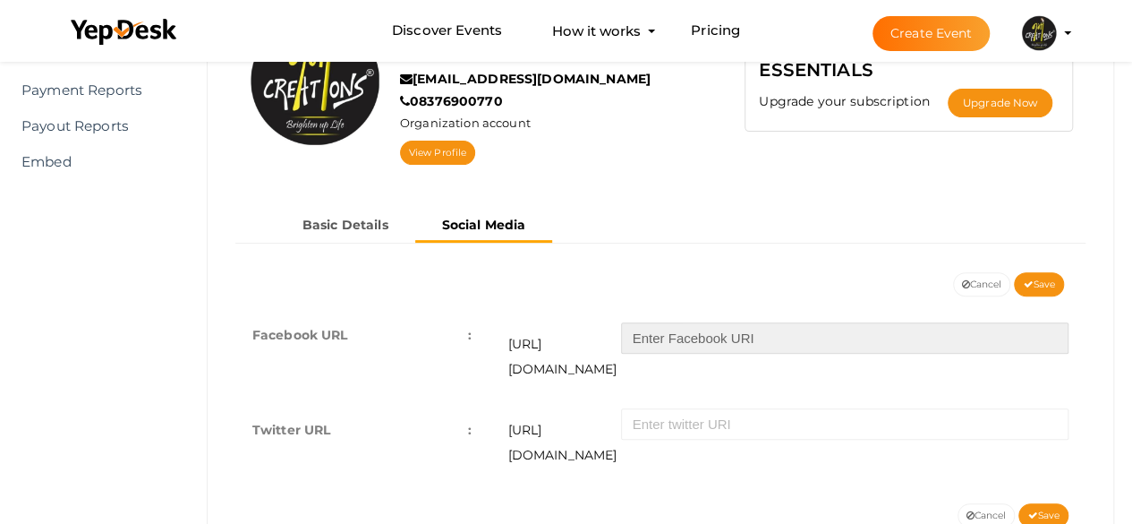
click at [738, 336] on input "text" at bounding box center [845, 337] width 448 height 31
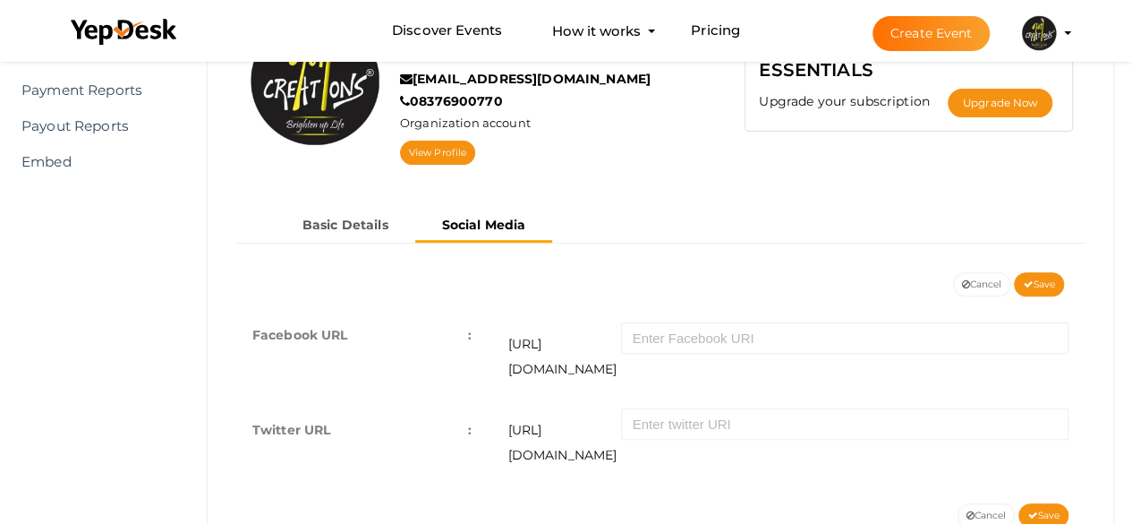
click at [503, 309] on td "https://facebook.com/" at bounding box center [788, 351] width 597 height 95
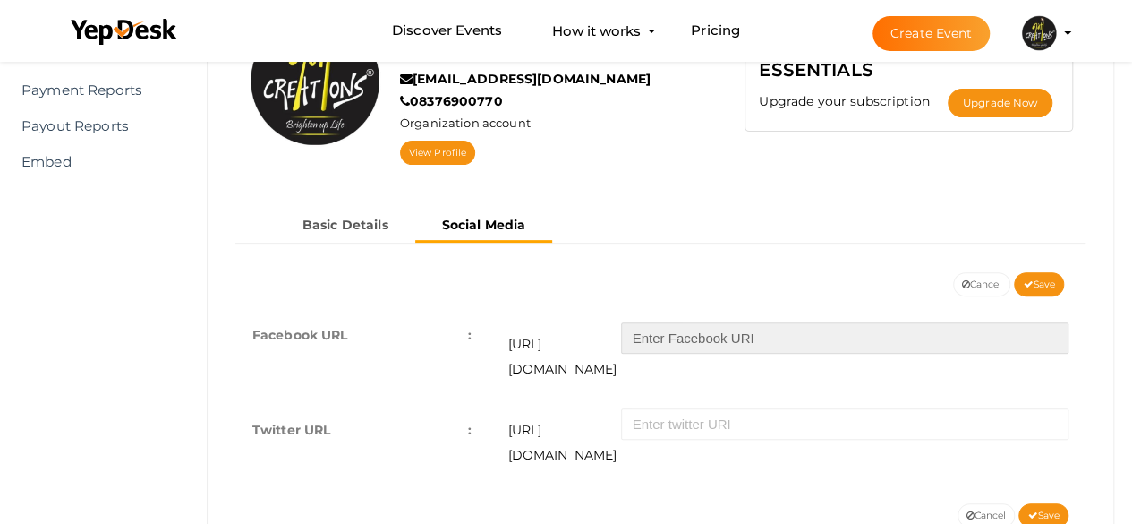
click at [708, 336] on input "text" at bounding box center [845, 337] width 448 height 31
paste input "namocreationscandles"
type input "namocreationscandles"
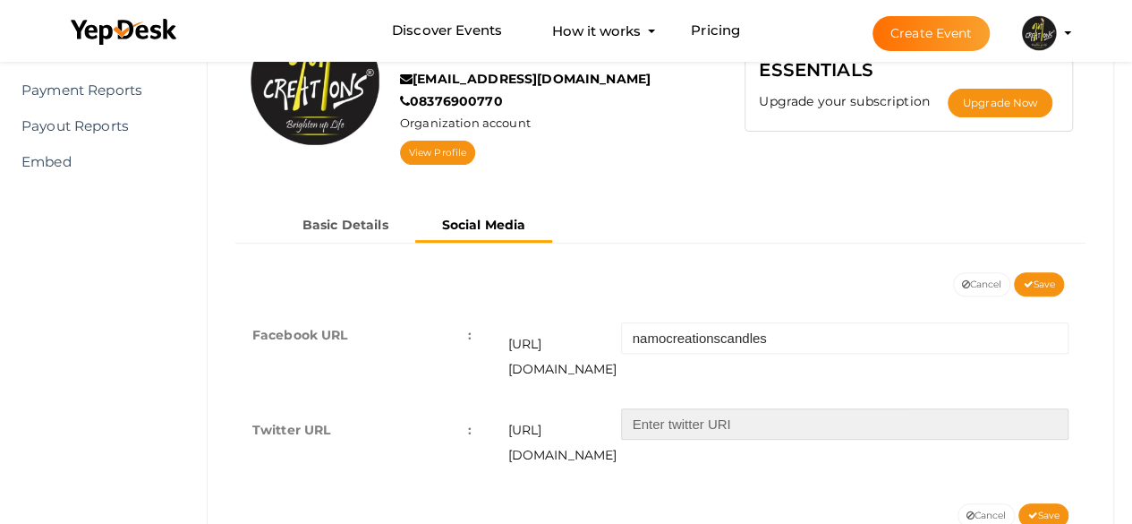
click at [711, 409] on input "text" at bounding box center [845, 423] width 448 height 31
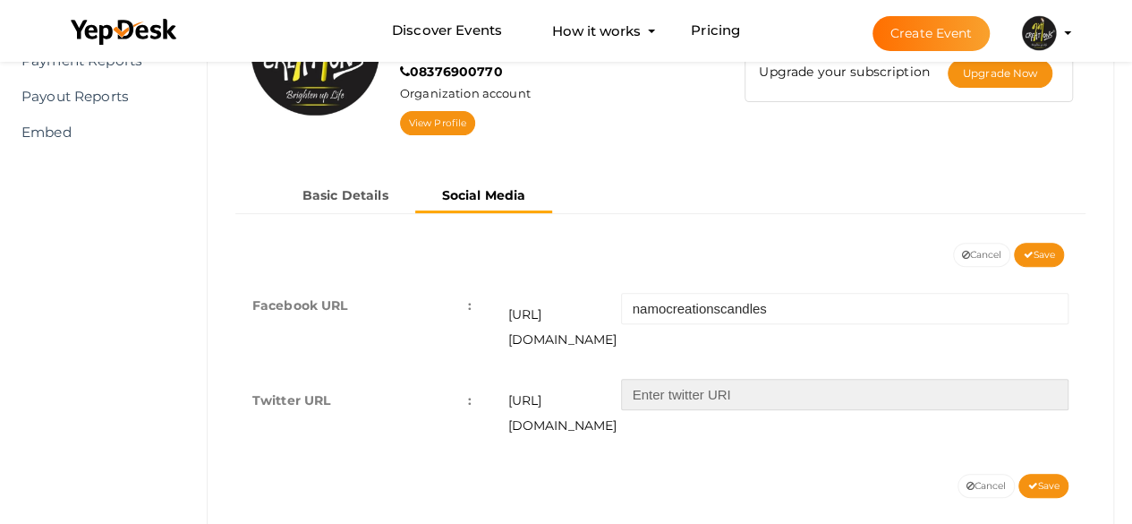
scroll to position [242, 0]
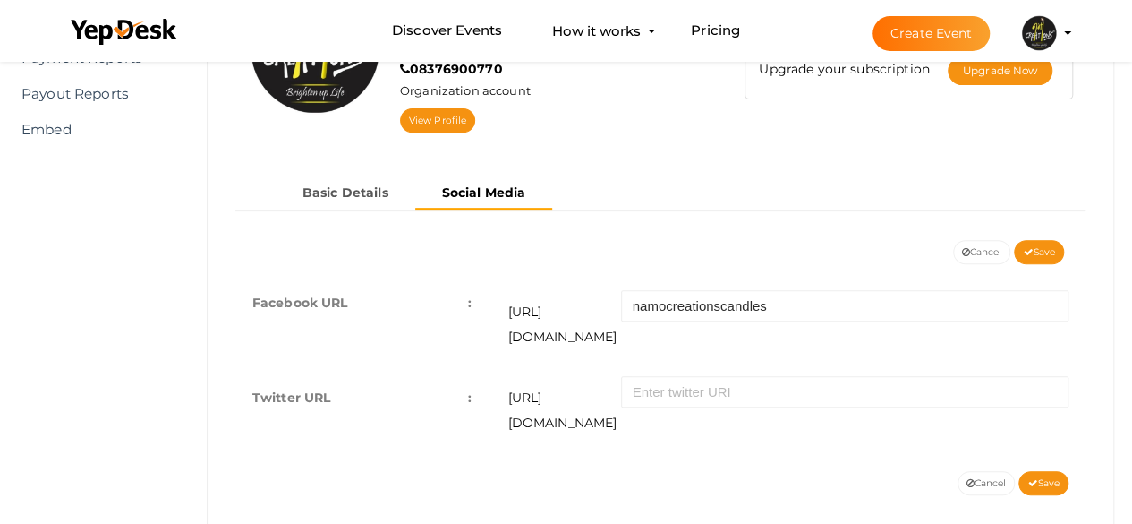
click at [467, 370] on td "Twitter URL :" at bounding box center [363, 410] width 256 height 86
click at [471, 385] on span ":" at bounding box center [470, 397] width 4 height 25
click at [467, 373] on td "Twitter URL :" at bounding box center [363, 410] width 256 height 86
click at [333, 369] on td "Twitter URL :" at bounding box center [363, 410] width 256 height 86
click at [1040, 252] on span "Save" at bounding box center [1039, 252] width 32 height 12
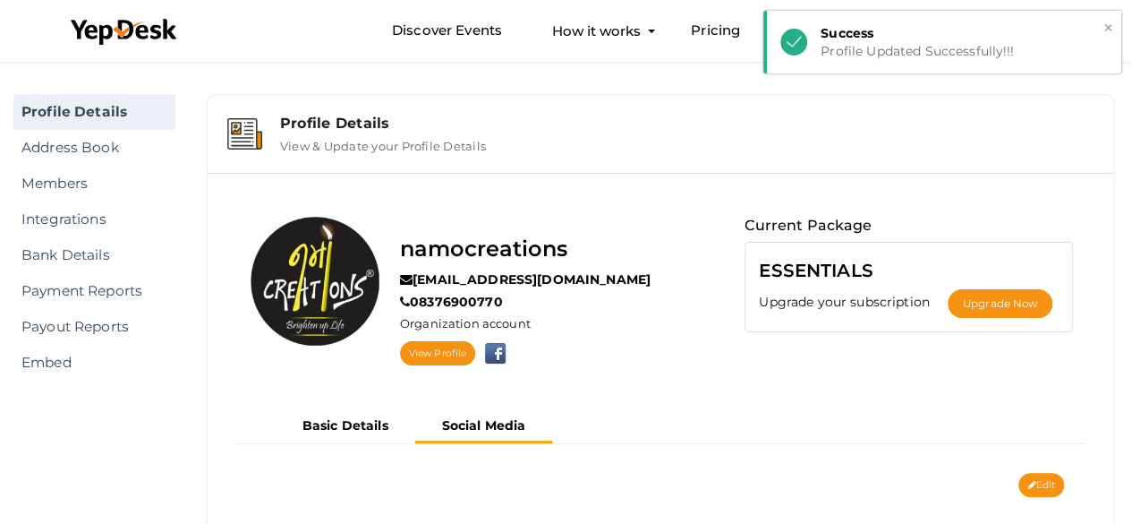
scroll to position [0, 0]
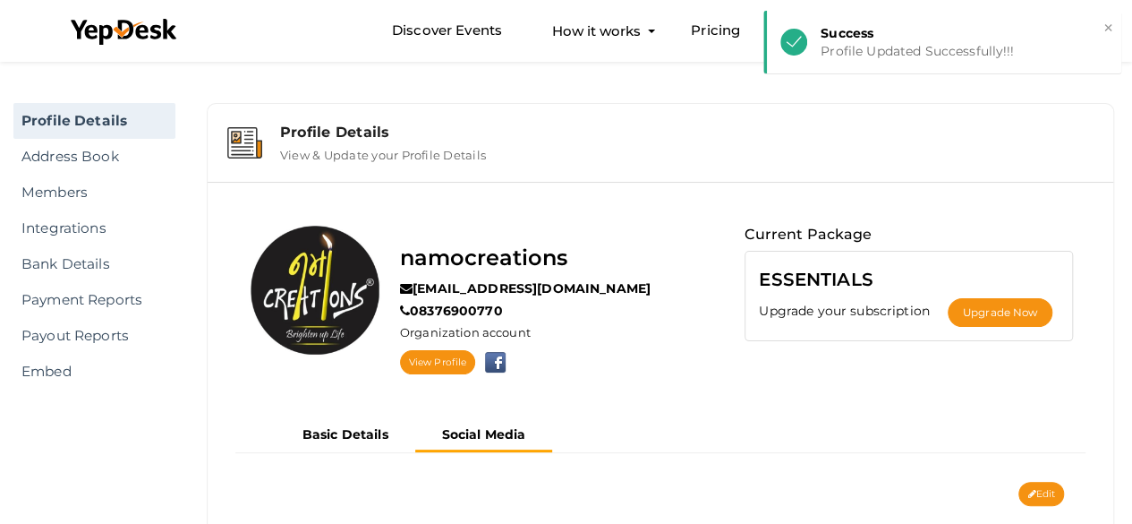
click at [903, 124] on div "Profile Details" at bounding box center [687, 132] width 814 height 17
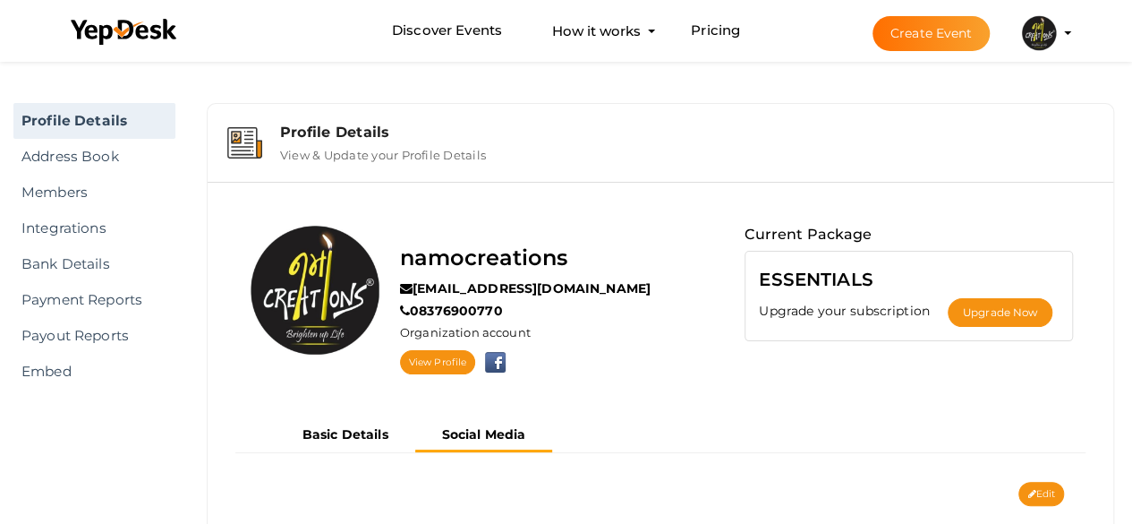
click at [1040, 38] on img at bounding box center [1039, 33] width 36 height 36
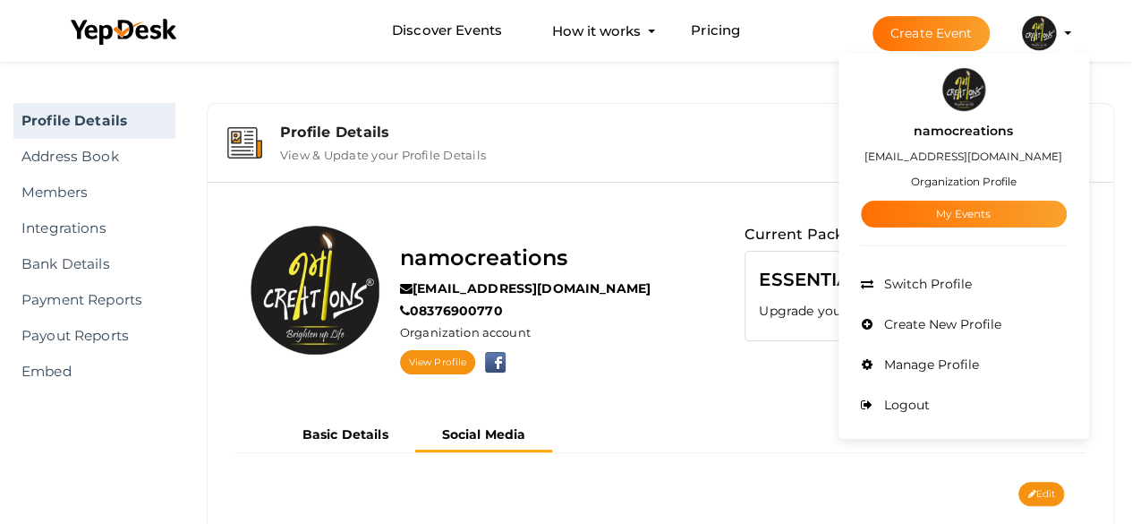
click at [956, 130] on label "namocreations" at bounding box center [963, 131] width 99 height 21
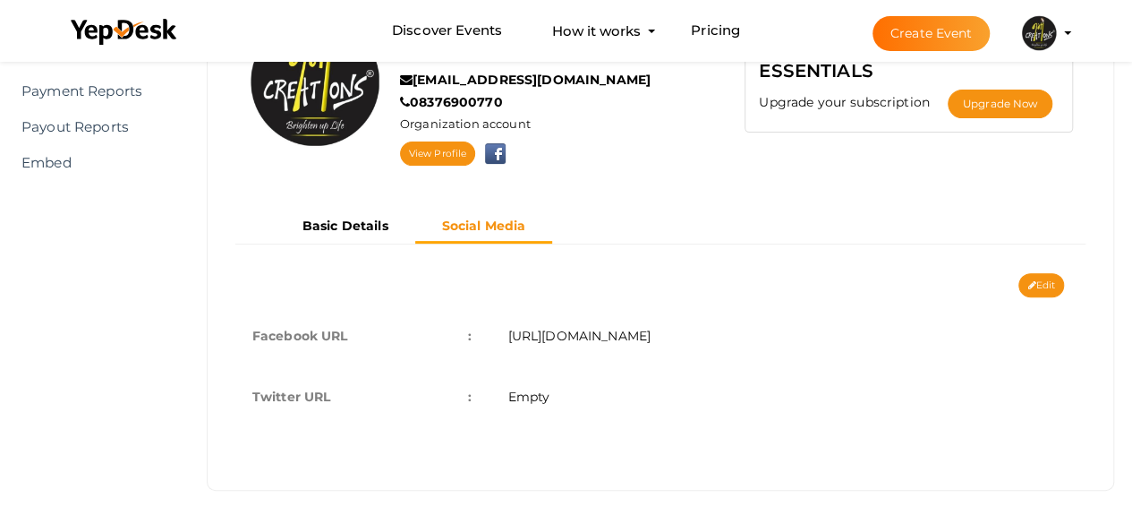
scroll to position [209, 0]
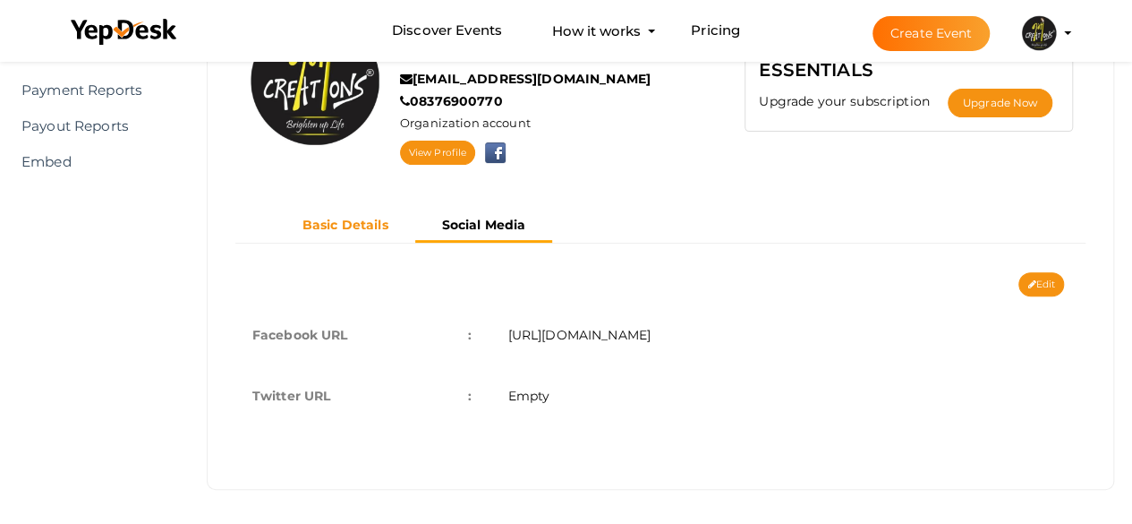
click at [372, 214] on button "Basic Details" at bounding box center [346, 225] width 140 height 30
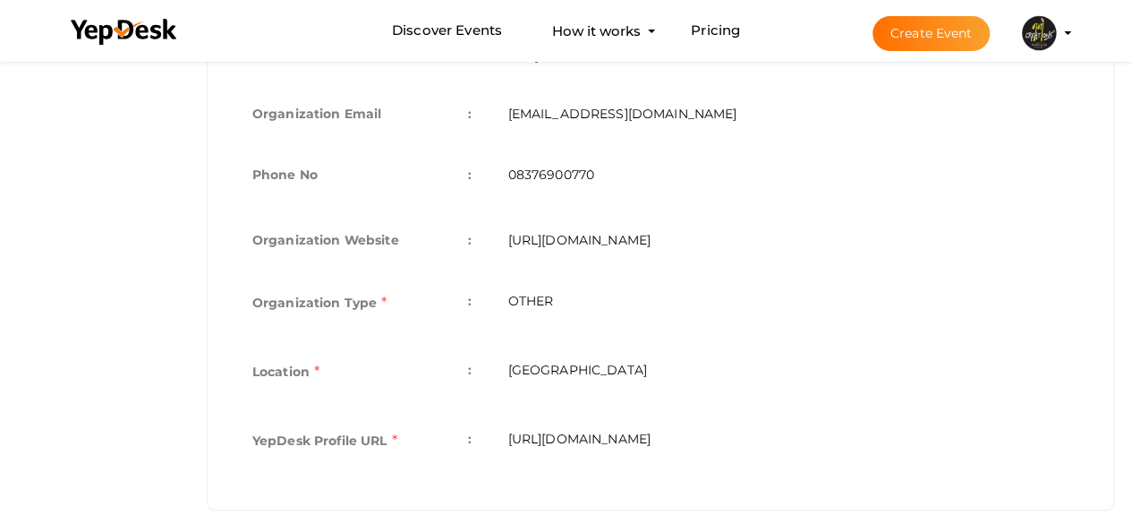
scroll to position [630, 0]
copy td "[URL][DOMAIN_NAME]"
drag, startPoint x: 818, startPoint y: 415, endPoint x: 509, endPoint y: 427, distance: 309.0
click at [509, 427] on td "[URL][DOMAIN_NAME]" at bounding box center [788, 441] width 597 height 69
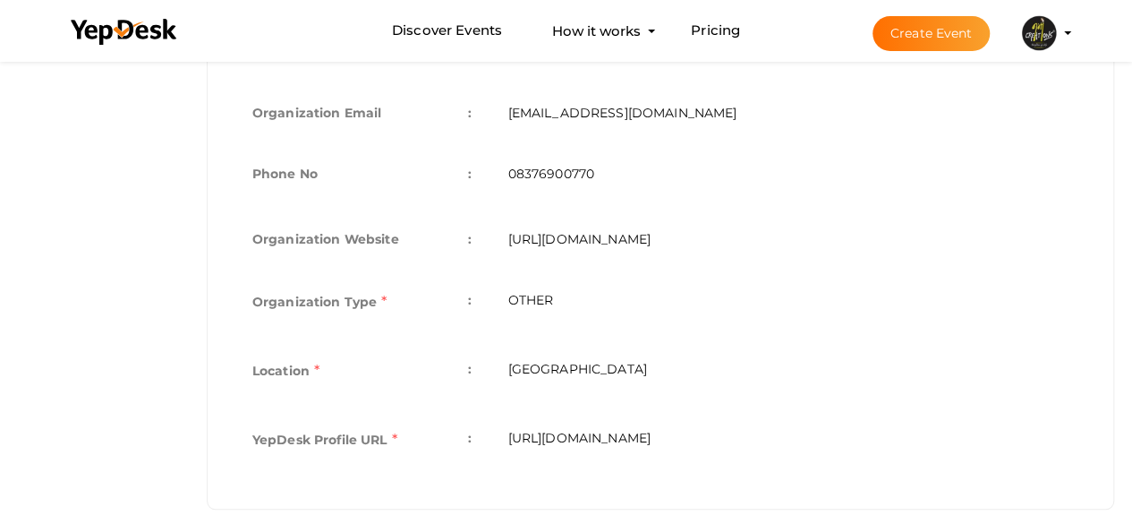
scroll to position [0, 0]
